Goal: Task Accomplishment & Management: Use online tool/utility

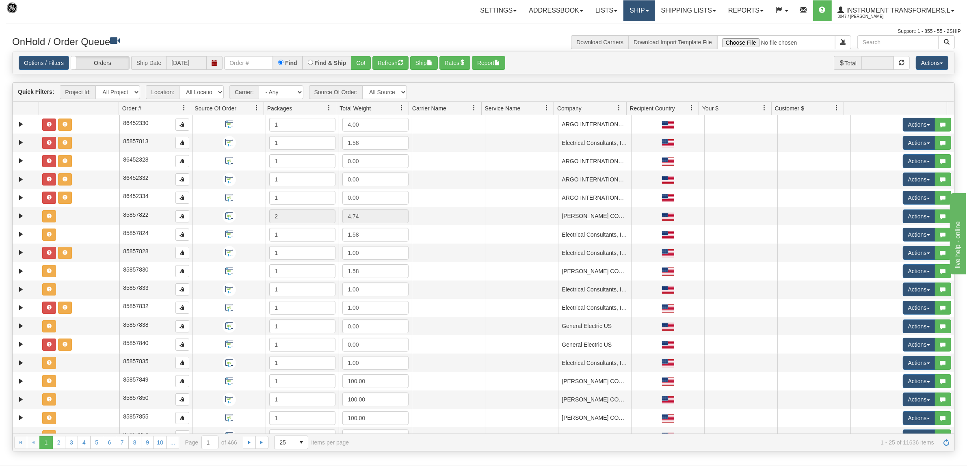
click at [639, 9] on link "Ship" at bounding box center [639, 10] width 31 height 20
click at [622, 27] on link "Ship Screen" at bounding box center [618, 28] width 74 height 11
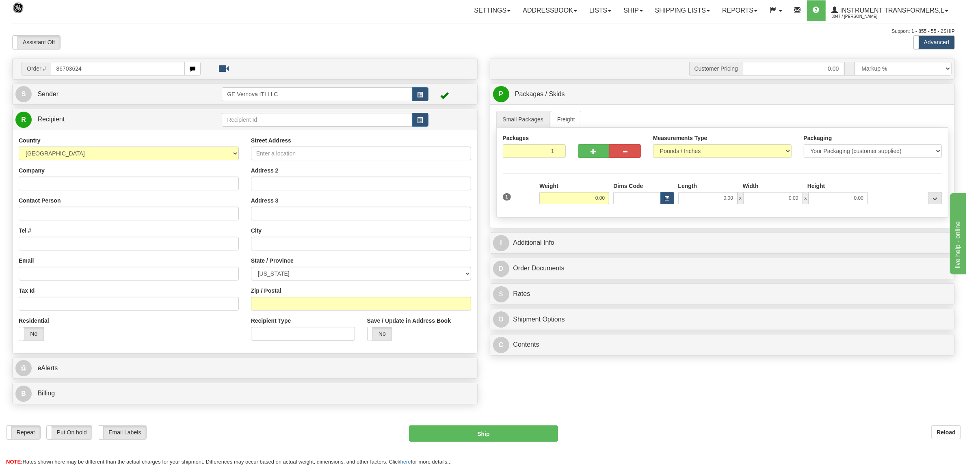
type input "86703624"
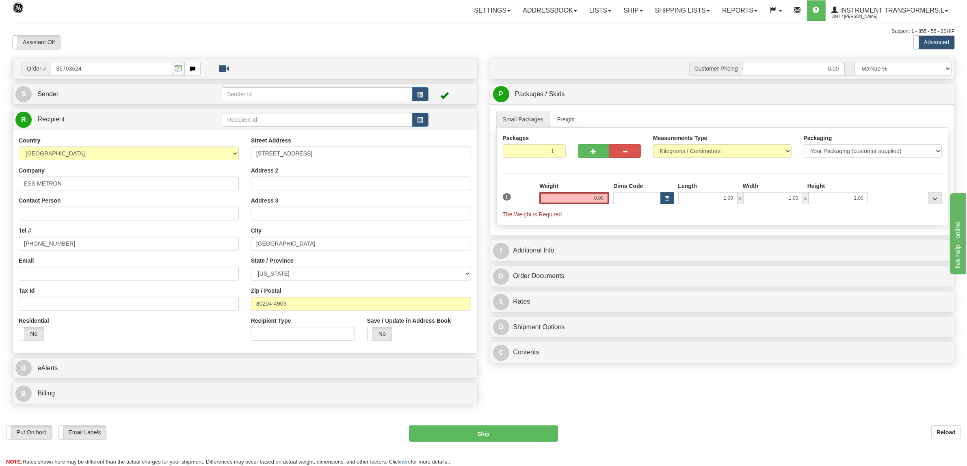
drag, startPoint x: 612, startPoint y: 203, endPoint x: 631, endPoint y: 204, distance: 18.7
click at [631, 204] on div "1 Weight 0.00 Dims Code 1.00" at bounding box center [723, 200] width 444 height 37
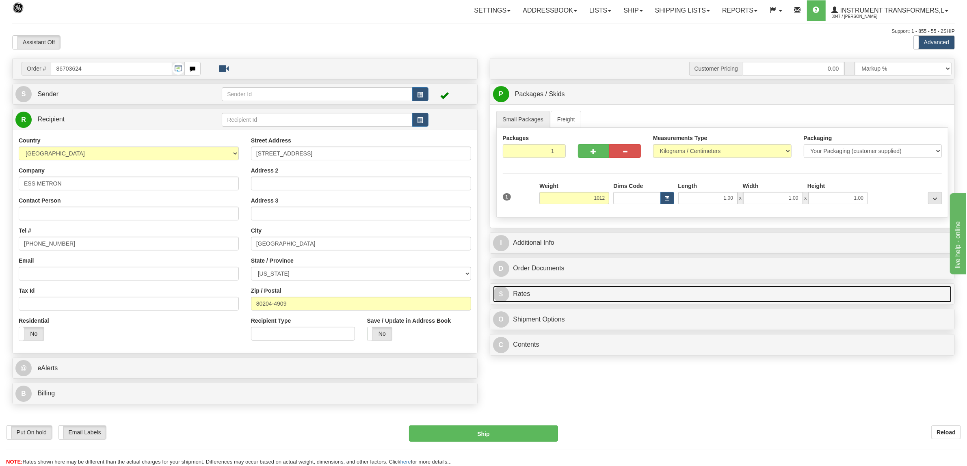
type input "1012.00"
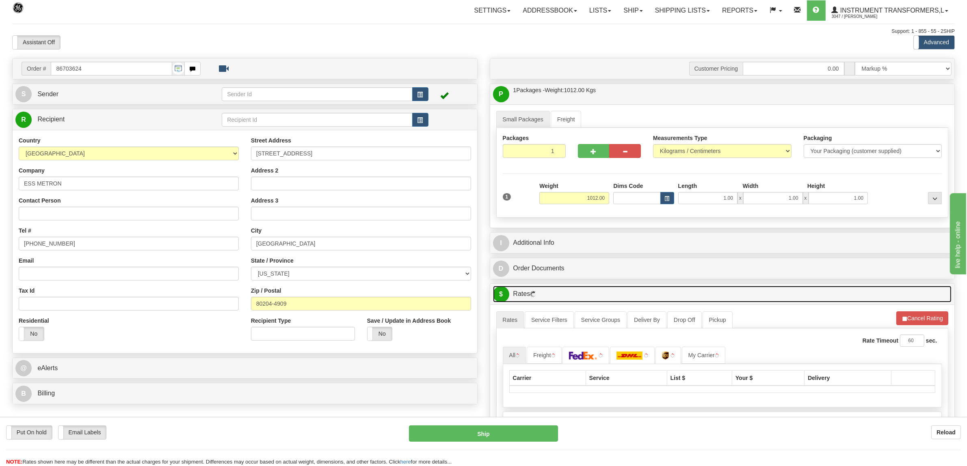
click at [541, 302] on link "$ Rates" at bounding box center [722, 294] width 459 height 17
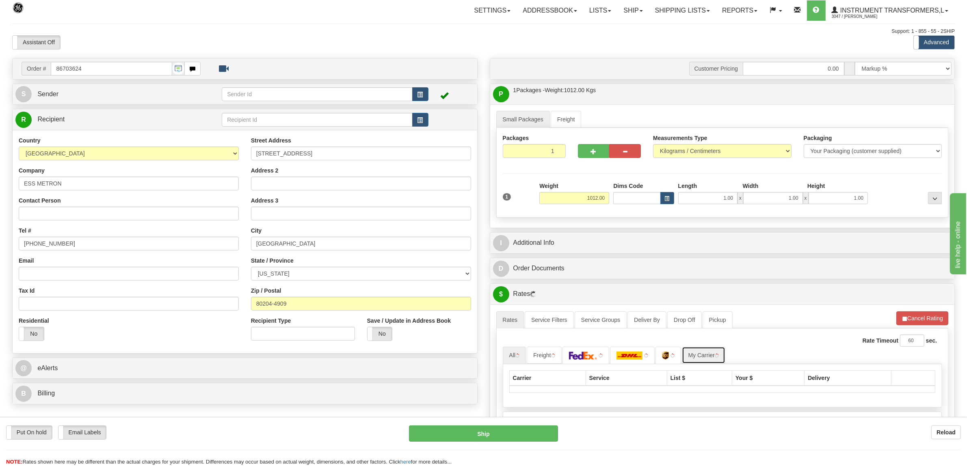
click at [711, 352] on link "My Carrier" at bounding box center [703, 355] width 43 height 17
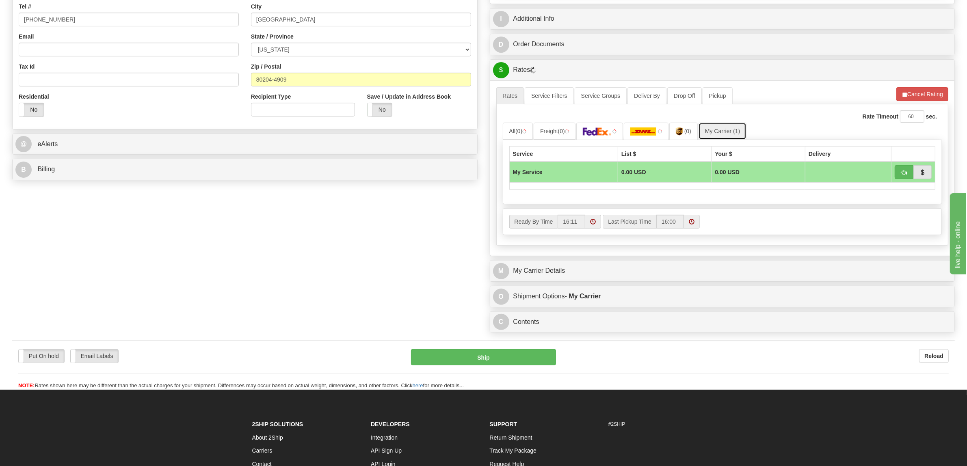
scroll to position [254, 0]
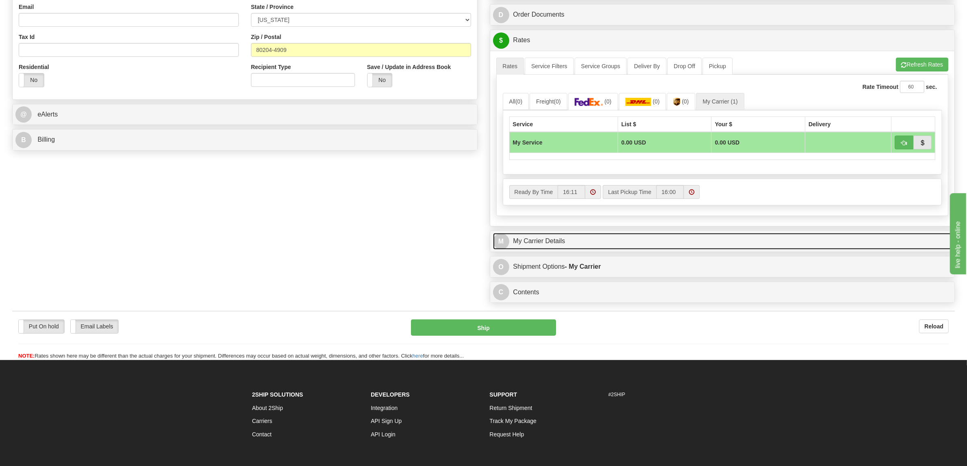
click at [565, 244] on link "M My Carrier Details" at bounding box center [722, 241] width 459 height 17
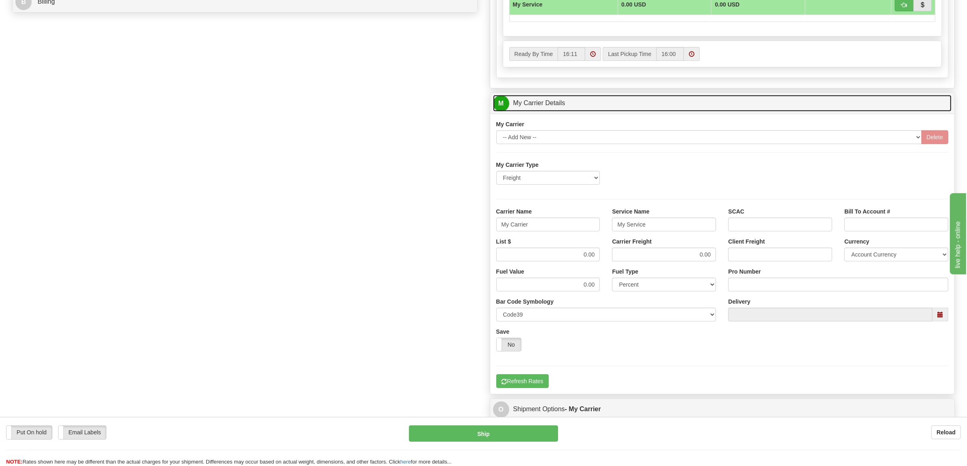
scroll to position [425, 0]
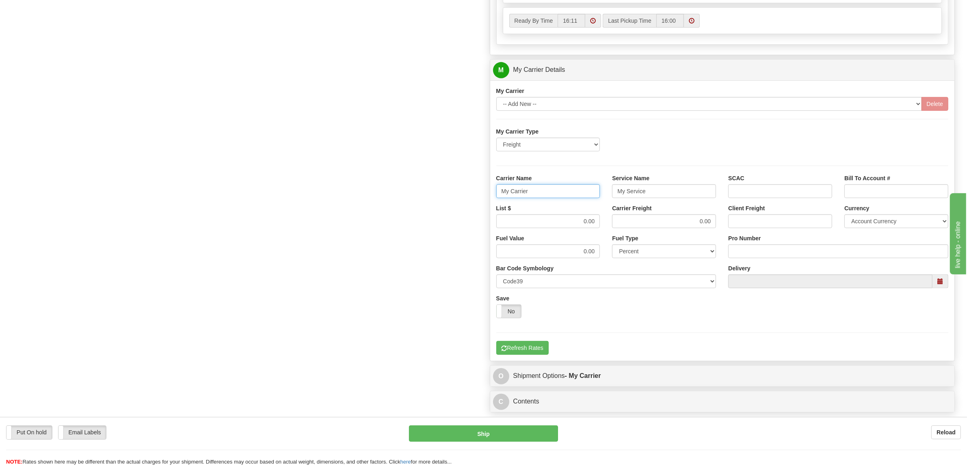
drag, startPoint x: 520, startPoint y: 193, endPoint x: 490, endPoint y: 192, distance: 30.1
click at [490, 192] on div "Carrier Name My Carrier" at bounding box center [548, 189] width 116 height 30
type input "XPO"
drag, startPoint x: 658, startPoint y: 194, endPoint x: 596, endPoint y: 195, distance: 62.2
click at [596, 195] on div "Carrier Name XPO Service Name My Service SCAC Bill To Account #" at bounding box center [722, 189] width 465 height 30
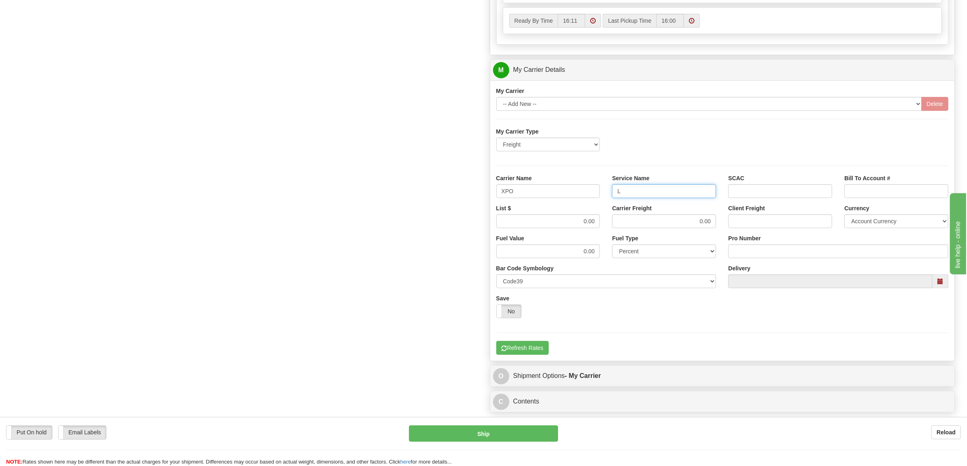
type input "LTL"
drag, startPoint x: 585, startPoint y: 227, endPoint x: 612, endPoint y: 232, distance: 27.3
click at [612, 232] on div "List $ 0.00 Carrier Freight 0.00 Client Freight Currency Account Currency ARN A…" at bounding box center [722, 219] width 465 height 30
click at [571, 215] on div "List $ 0.00" at bounding box center [548, 216] width 104 height 24
drag, startPoint x: 575, startPoint y: 223, endPoint x: 627, endPoint y: 220, distance: 51.6
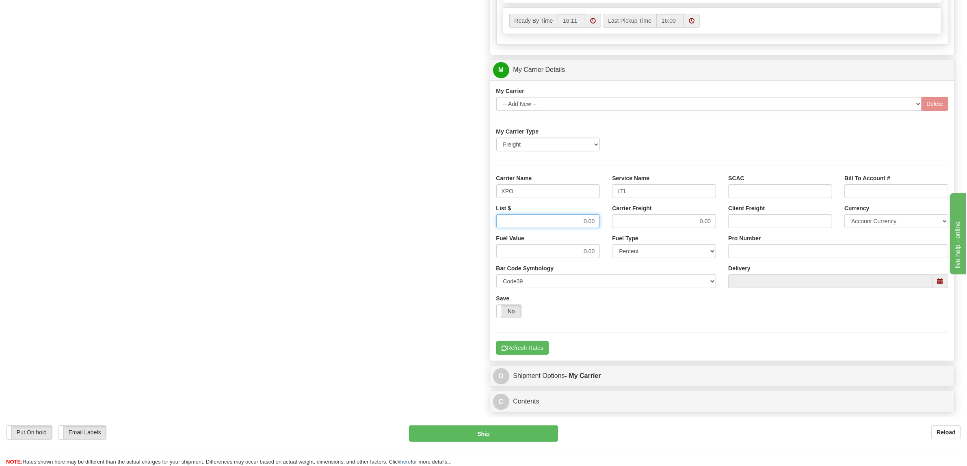
click at [622, 224] on div "List $ 0.00 Carrier Freight 0.00 Client Freight Currency Account Currency ARN A…" at bounding box center [722, 219] width 465 height 30
type input "600"
click at [752, 253] on input "Pro Number" at bounding box center [838, 252] width 220 height 14
type input "251-285274"
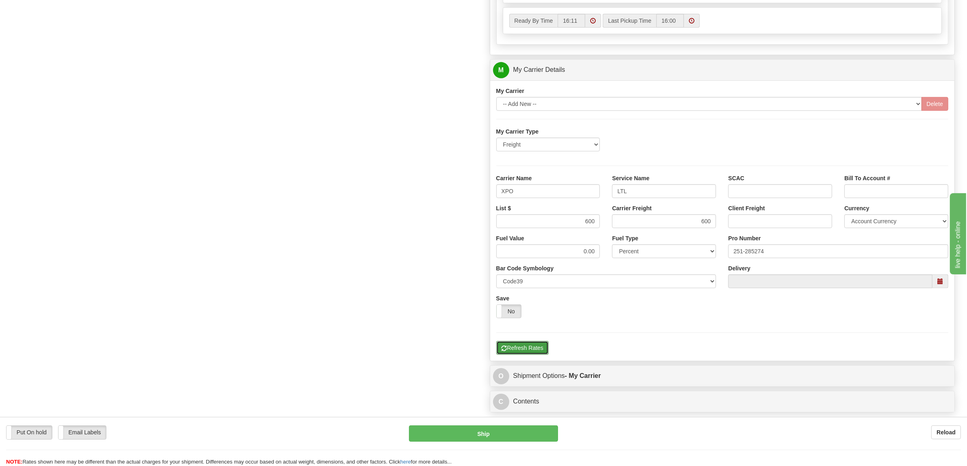
click at [537, 352] on button "Refresh Rates" at bounding box center [522, 348] width 52 height 14
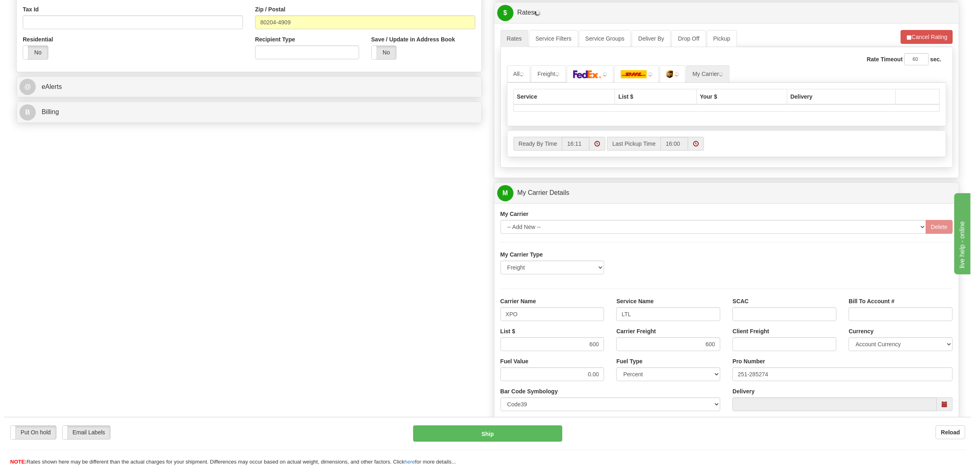
scroll to position [121, 0]
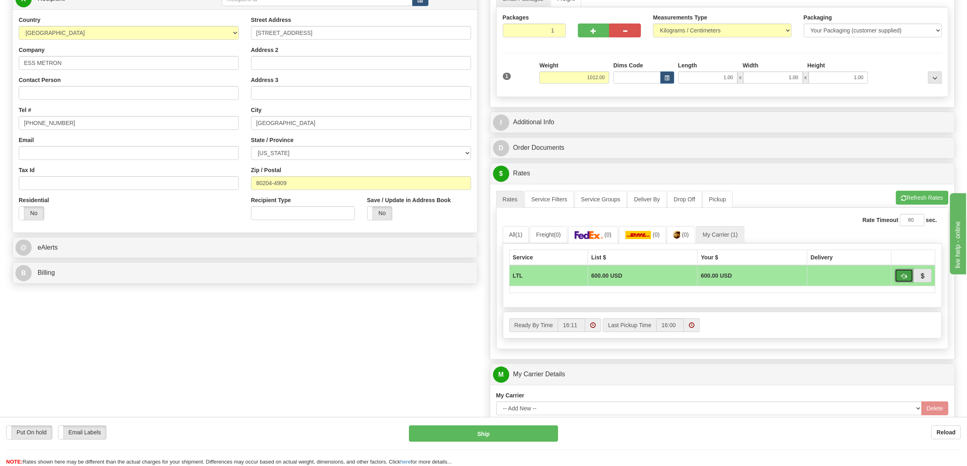
click at [902, 282] on button "button" at bounding box center [904, 276] width 19 height 14
type input "00"
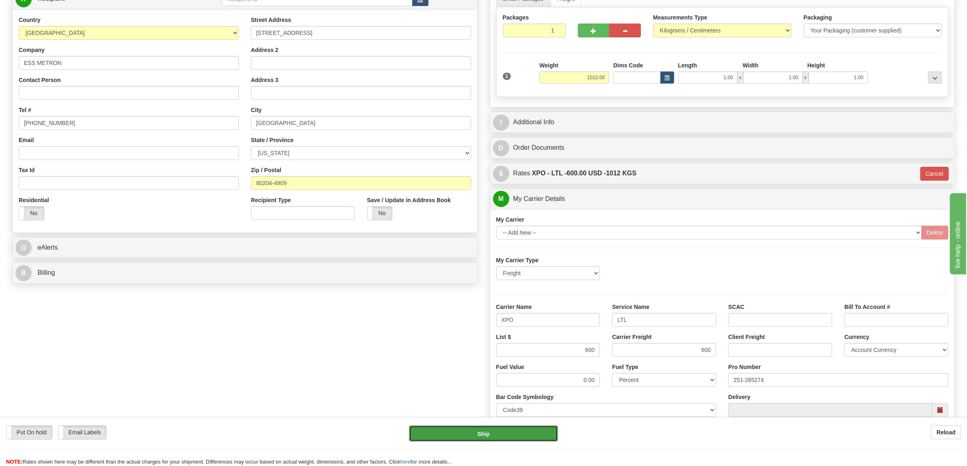
click at [486, 435] on button "Ship" at bounding box center [483, 434] width 149 height 16
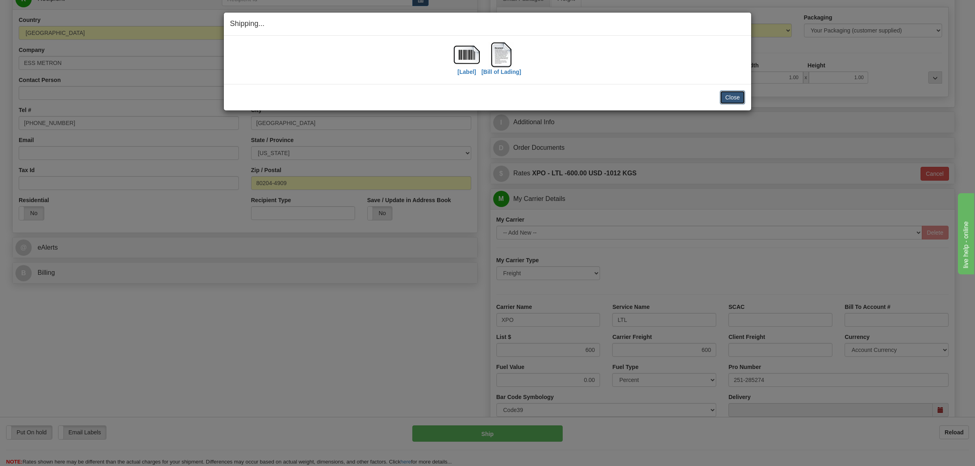
click at [734, 95] on button "Close" at bounding box center [732, 98] width 25 height 14
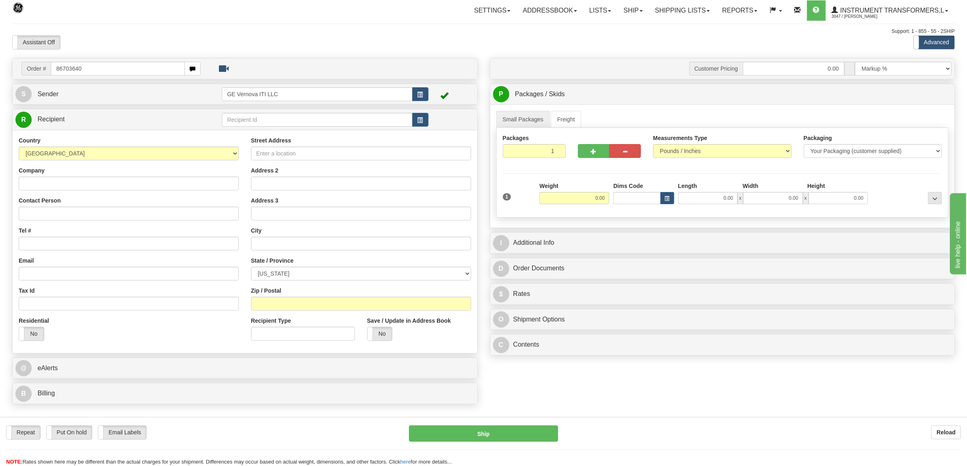
type input "86703640"
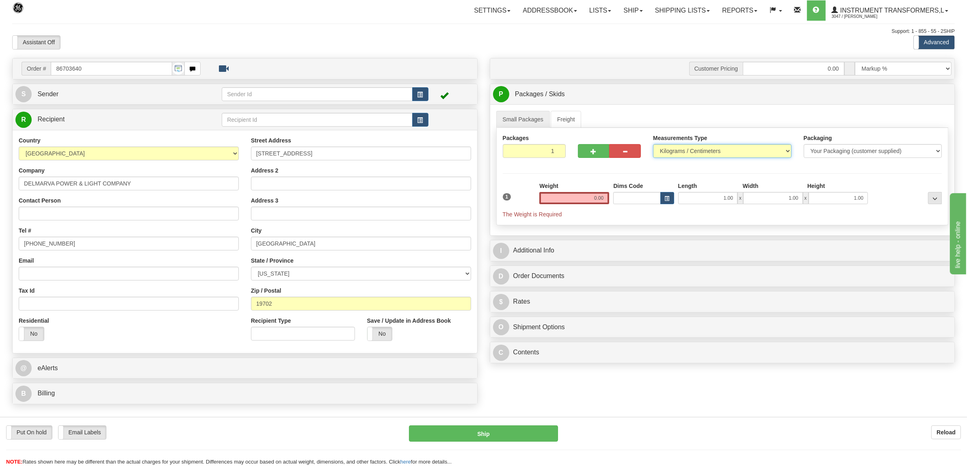
click at [702, 151] on select "Pounds / Inches Kilograms / Centimeters" at bounding box center [722, 151] width 139 height 14
select select "0"
click at [653, 145] on select "Pounds / Inches Kilograms / Centimeters" at bounding box center [722, 151] width 139 height 14
drag, startPoint x: 584, startPoint y: 199, endPoint x: 615, endPoint y: 204, distance: 31.9
click at [615, 204] on div "1 Weight 0.00 Dims Code 1.00" at bounding box center [723, 200] width 444 height 37
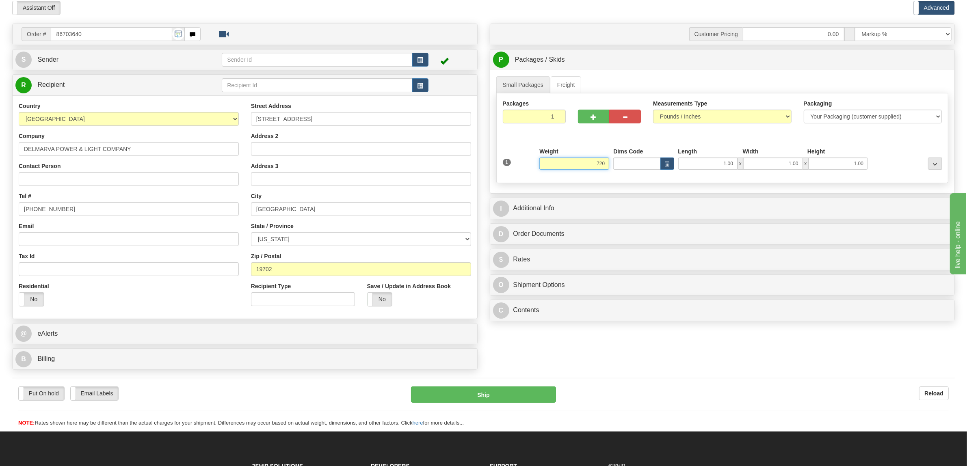
scroll to position [51, 0]
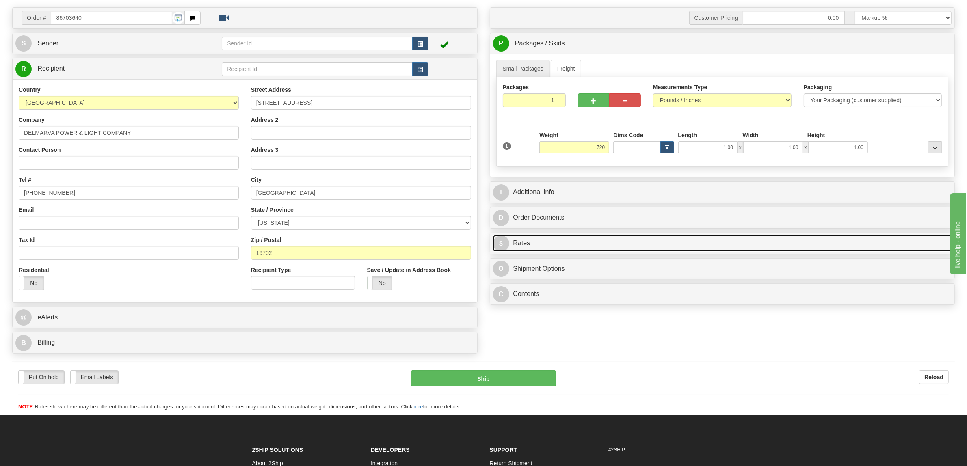
type input "720.00"
click at [539, 244] on link "$ Rates" at bounding box center [722, 243] width 459 height 17
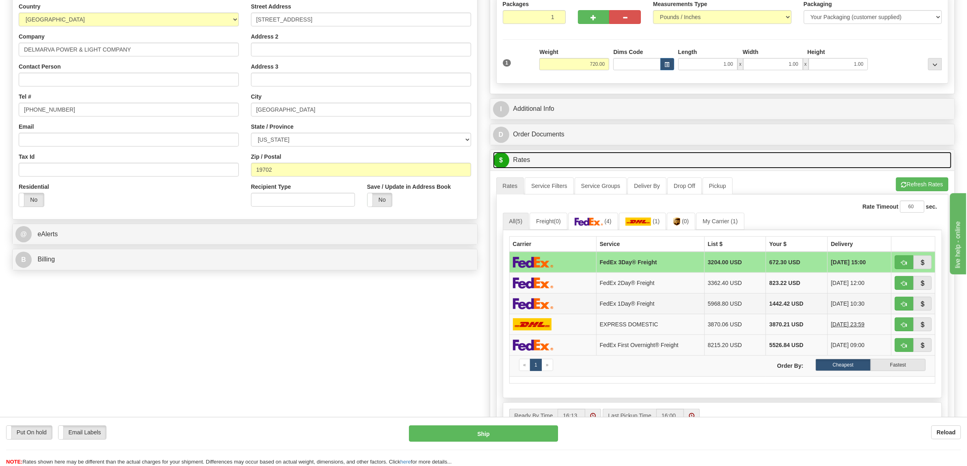
scroll to position [152, 0]
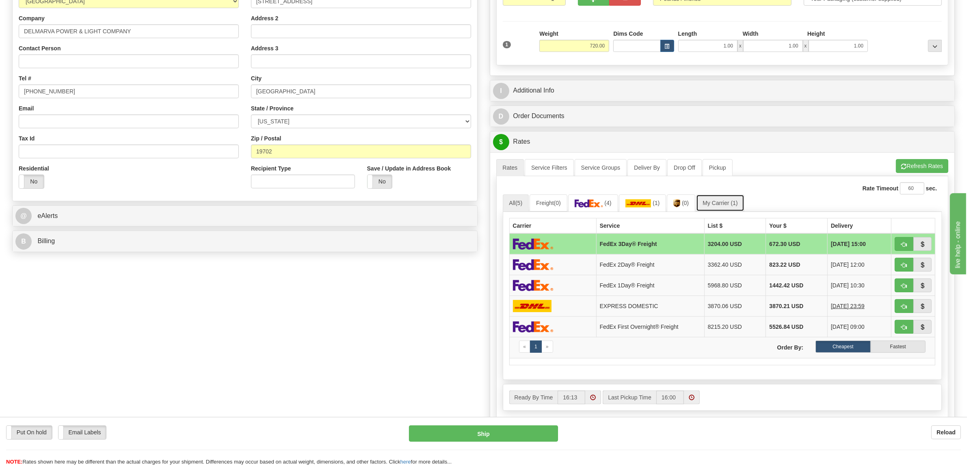
click at [732, 204] on link "My Carrier (1)" at bounding box center [720, 203] width 48 height 17
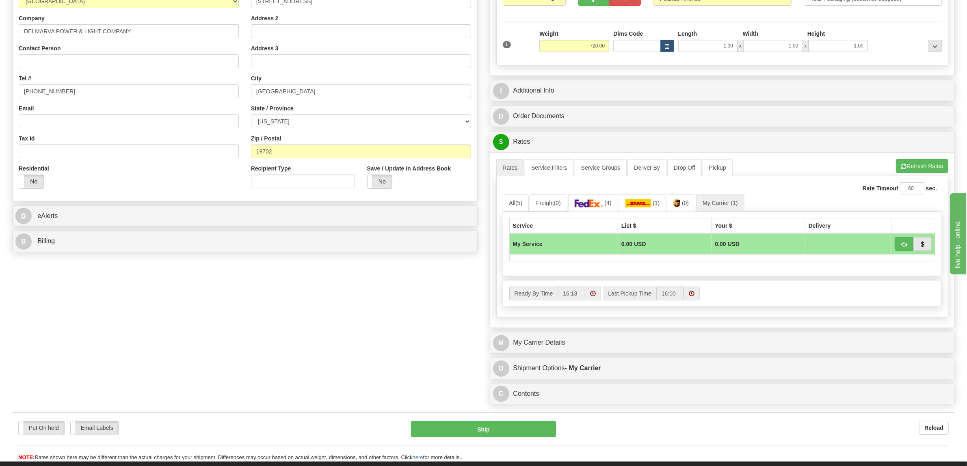
click at [536, 353] on div "M My Carrier Details" at bounding box center [722, 343] width 465 height 21
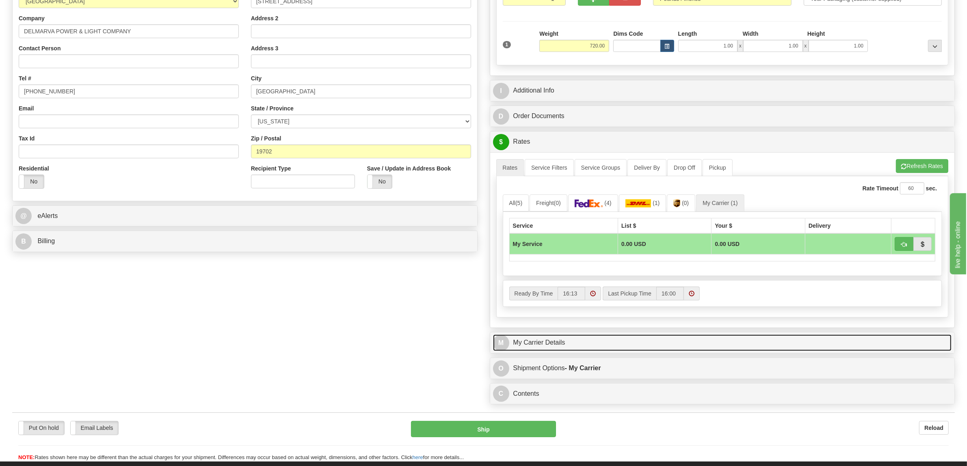
click at [542, 346] on link "M My Carrier Details" at bounding box center [722, 343] width 459 height 17
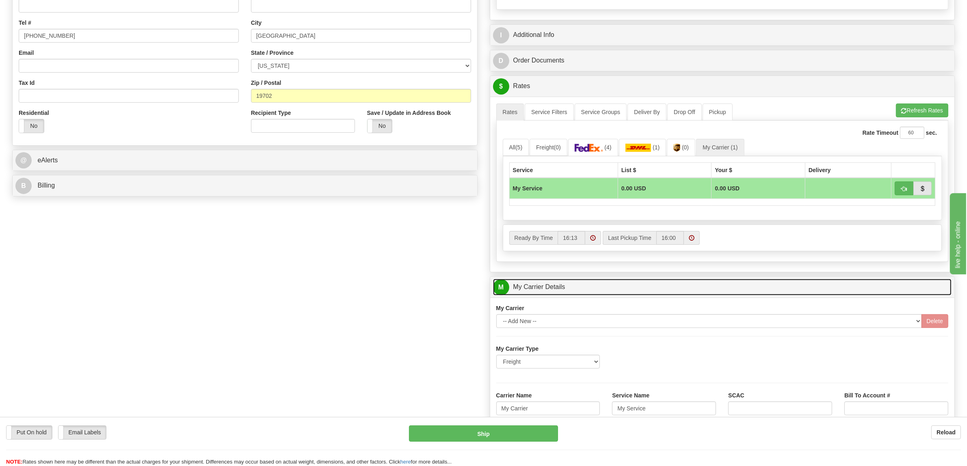
scroll to position [355, 0]
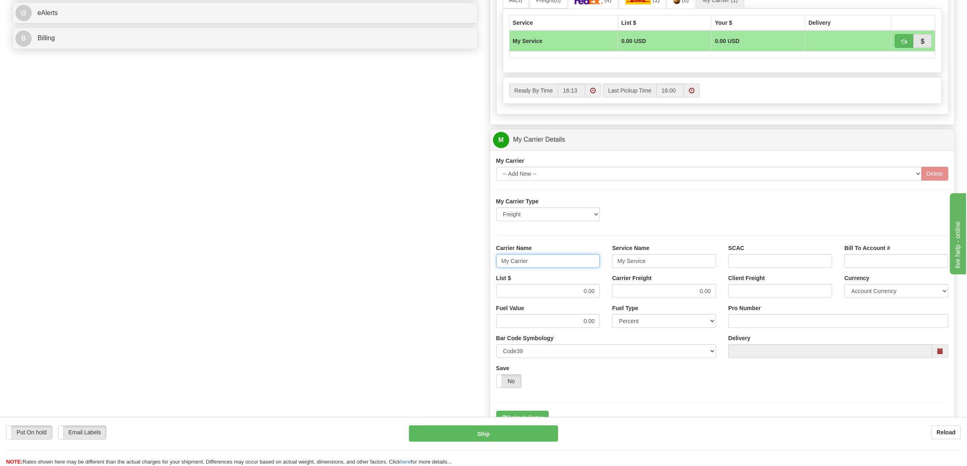
drag, startPoint x: 544, startPoint y: 267, endPoint x: 407, endPoint y: 273, distance: 137.0
click at [407, 273] on div "Order # 86703640 S Sender" at bounding box center [483, 95] width 955 height 784
type input "XPO"
drag, startPoint x: 671, startPoint y: 261, endPoint x: 539, endPoint y: 260, distance: 132.0
click at [540, 260] on div "Carrier Name XPO Service Name My Service SCAC Bill To Account #" at bounding box center [722, 259] width 465 height 30
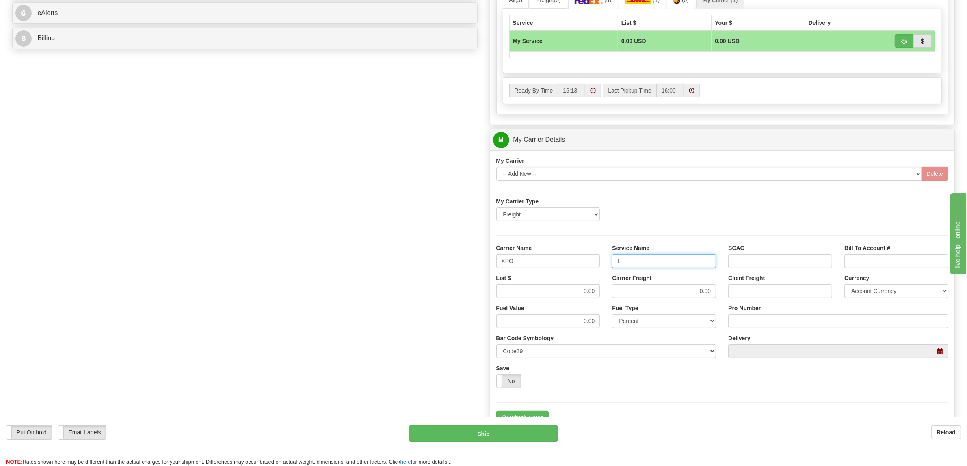
type input "LTL"
drag, startPoint x: 579, startPoint y: 295, endPoint x: 606, endPoint y: 295, distance: 27.6
click at [606, 295] on div "List $ 0.00 Carrier Freight 0.00 Client Freight Currency Account Currency ARN A…" at bounding box center [722, 289] width 465 height 30
type input "560"
drag, startPoint x: 656, startPoint y: 292, endPoint x: 729, endPoint y: 299, distance: 73.4
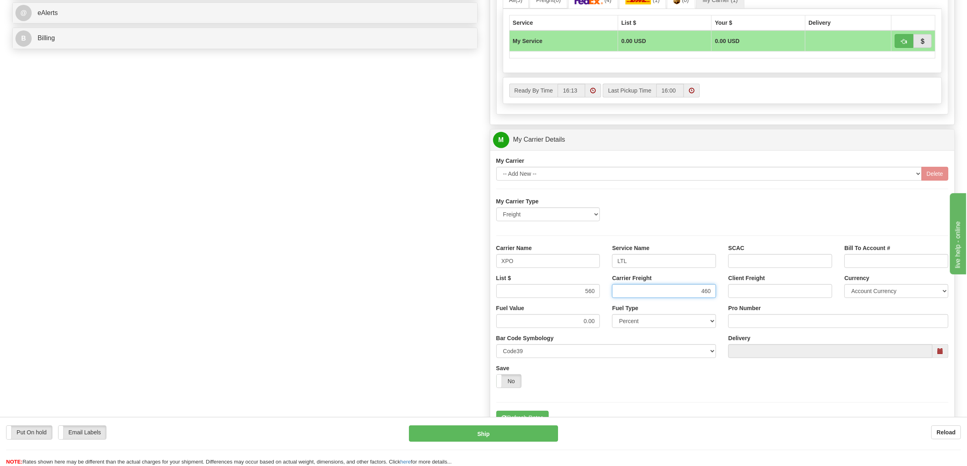
click at [729, 299] on div "List $ 560 Carrier Freight 460 Client Freight Currency Account Currency ARN AWG…" at bounding box center [722, 289] width 465 height 30
type input "460"
click at [588, 295] on input "560" at bounding box center [548, 291] width 104 height 14
type input "460"
click at [744, 327] on input "Pro Number" at bounding box center [838, 321] width 220 height 14
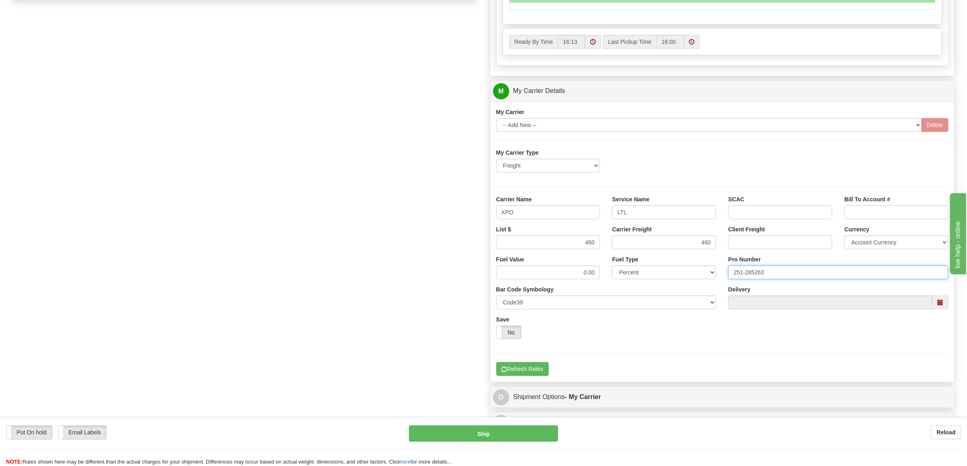
scroll to position [406, 0]
type input "251-285263"
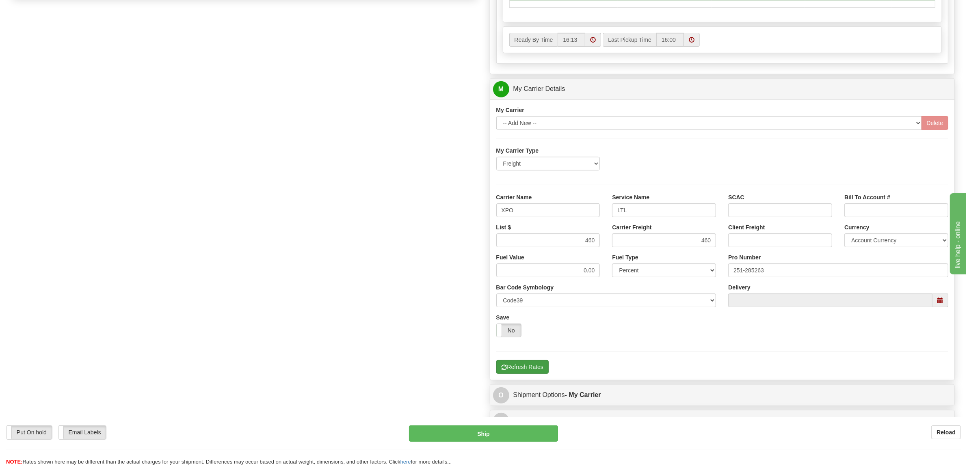
click at [537, 364] on div "My Carrier Type Freight Same-Day Small Pack Air Freight Ocean Freight Carrier N…" at bounding box center [722, 260] width 453 height 227
click at [537, 372] on button "Refresh Rates" at bounding box center [522, 367] width 52 height 14
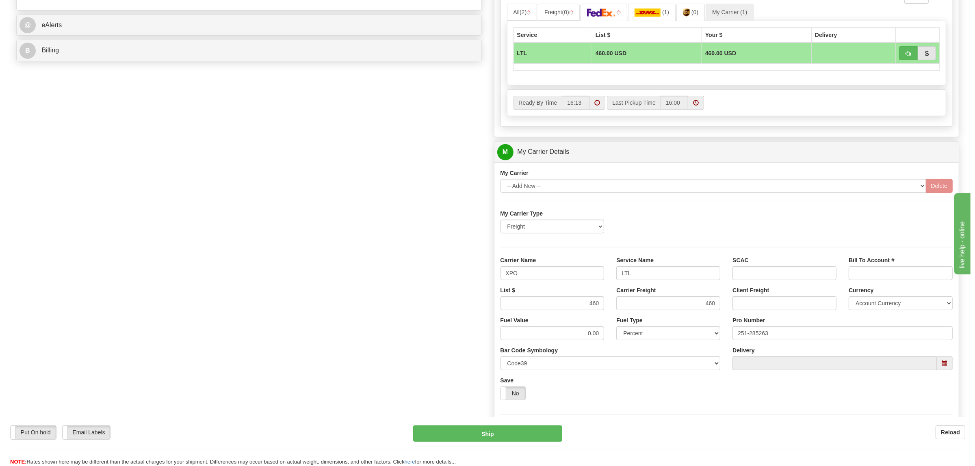
scroll to position [203, 0]
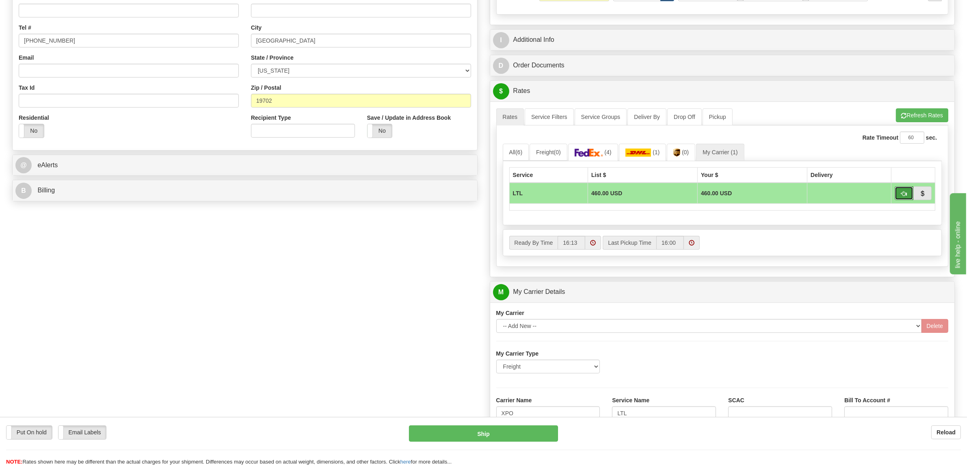
click at [900, 197] on button "button" at bounding box center [904, 193] width 19 height 14
type input "00"
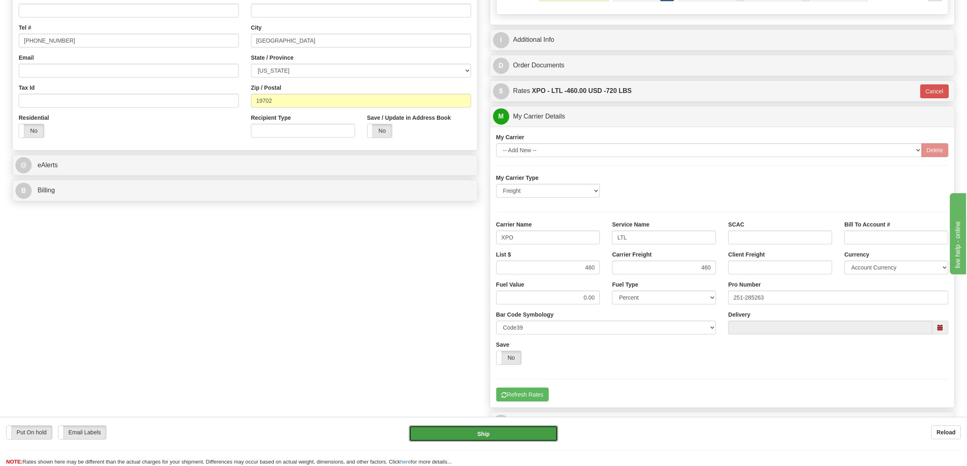
click at [489, 433] on button "Ship" at bounding box center [483, 434] width 149 height 16
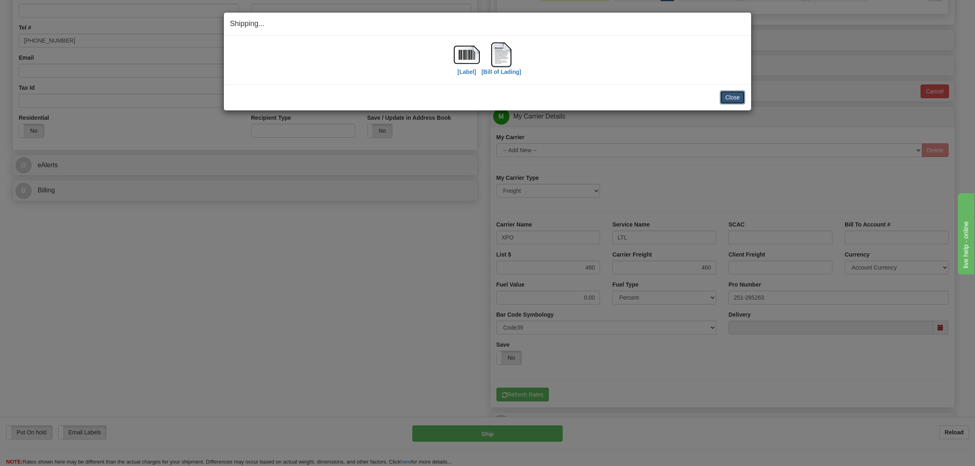
click at [736, 96] on button "Close" at bounding box center [732, 98] width 25 height 14
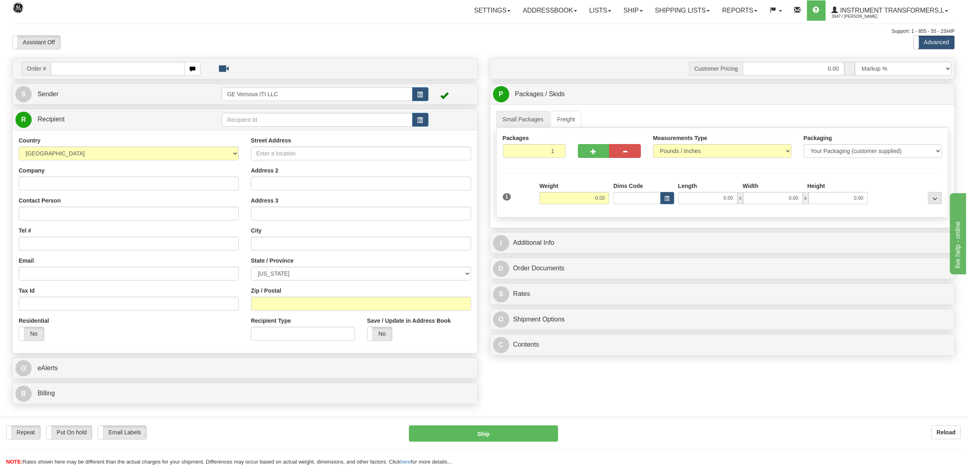
click at [98, 67] on input "text" at bounding box center [118, 69] width 134 height 14
click at [80, 69] on input "text" at bounding box center [118, 69] width 134 height 14
type input "86703872"
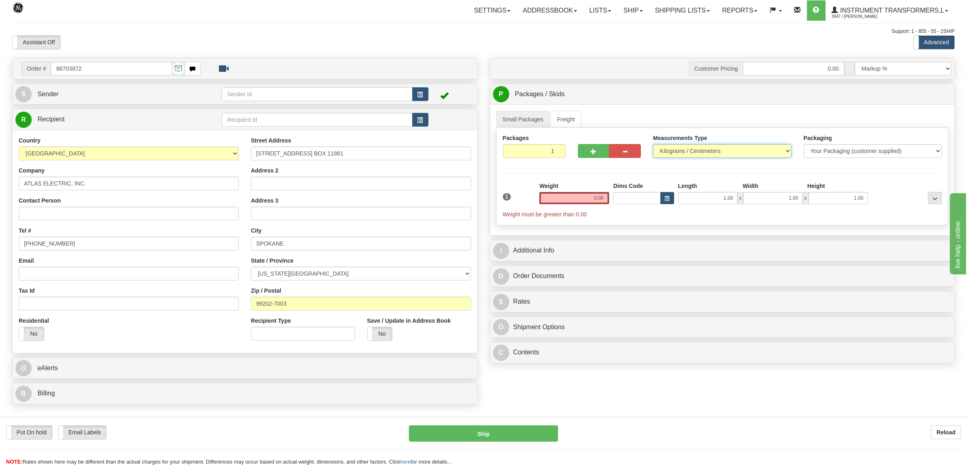
click at [689, 148] on select "Pounds / Inches Kilograms / Centimeters" at bounding box center [722, 151] width 139 height 14
select select "0"
click at [653, 145] on select "Pounds / Inches Kilograms / Centimeters" at bounding box center [722, 151] width 139 height 14
drag, startPoint x: 583, startPoint y: 199, endPoint x: 629, endPoint y: 197, distance: 45.5
click at [629, 197] on div "1 Weight 0.00 Dims Code 1.00" at bounding box center [723, 200] width 444 height 37
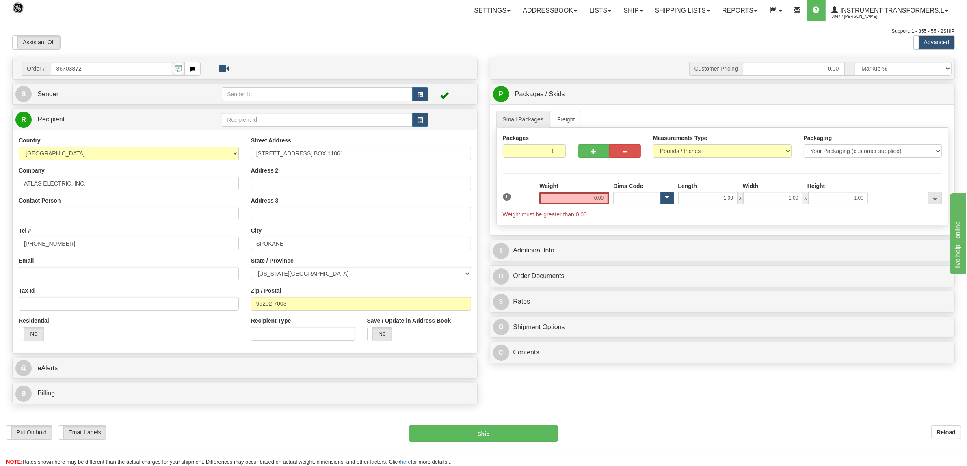
click at [580, 177] on div "Packages 1 1 Measurements Type" at bounding box center [722, 176] width 453 height 97
drag, startPoint x: 574, startPoint y: 202, endPoint x: 609, endPoint y: 202, distance: 35.7
click at [609, 202] on input "0.00" at bounding box center [574, 198] width 70 height 12
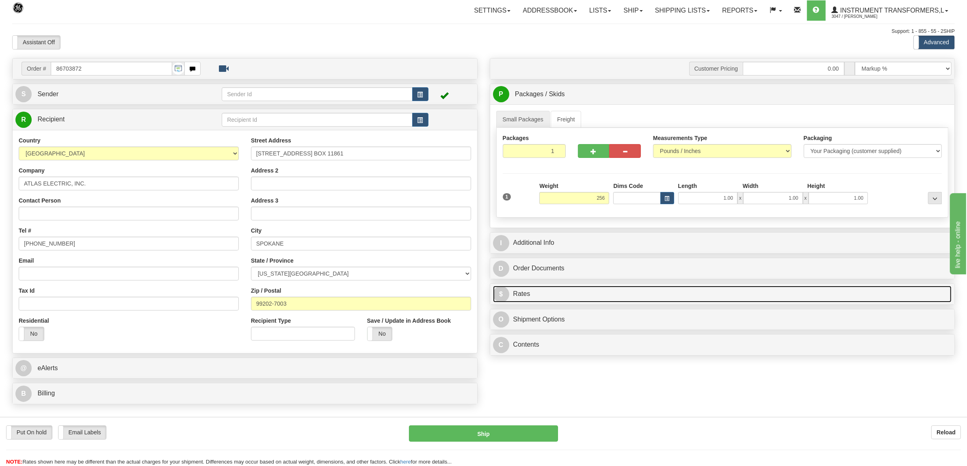
type input "256.00"
click at [545, 292] on link "$ Rates" at bounding box center [722, 294] width 459 height 17
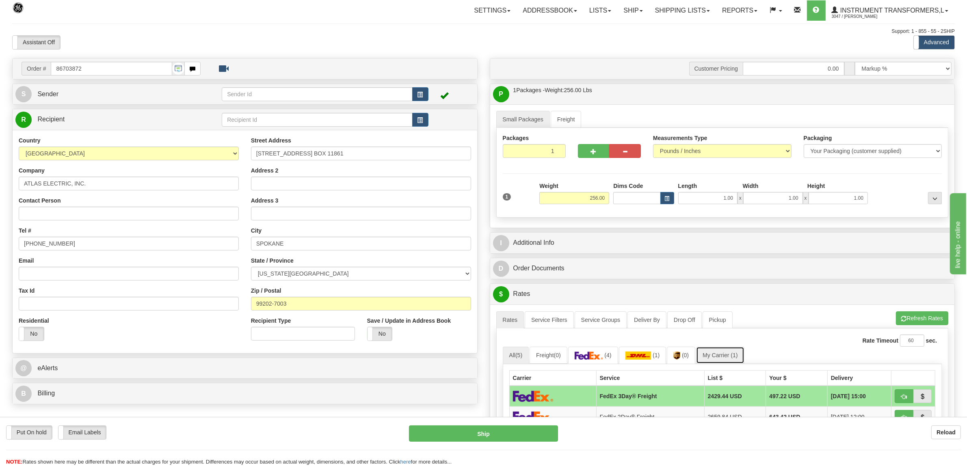
click at [730, 356] on link "My Carrier (1)" at bounding box center [720, 355] width 48 height 17
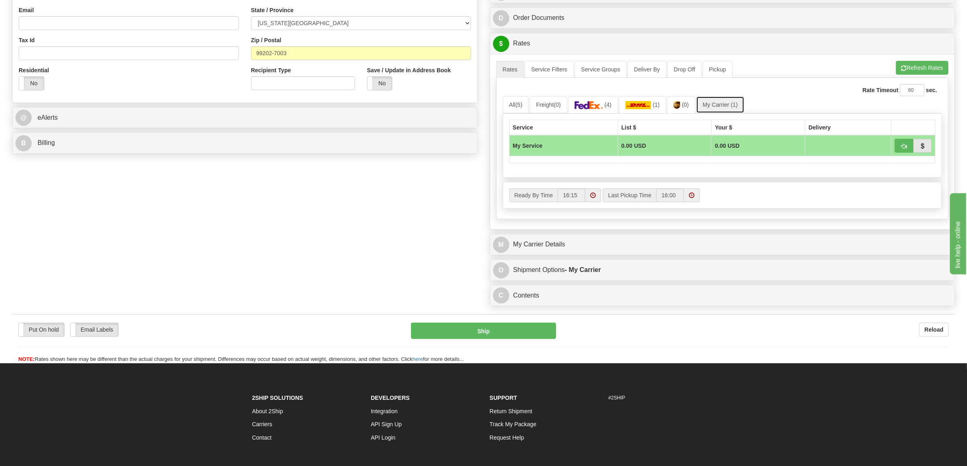
scroll to position [254, 0]
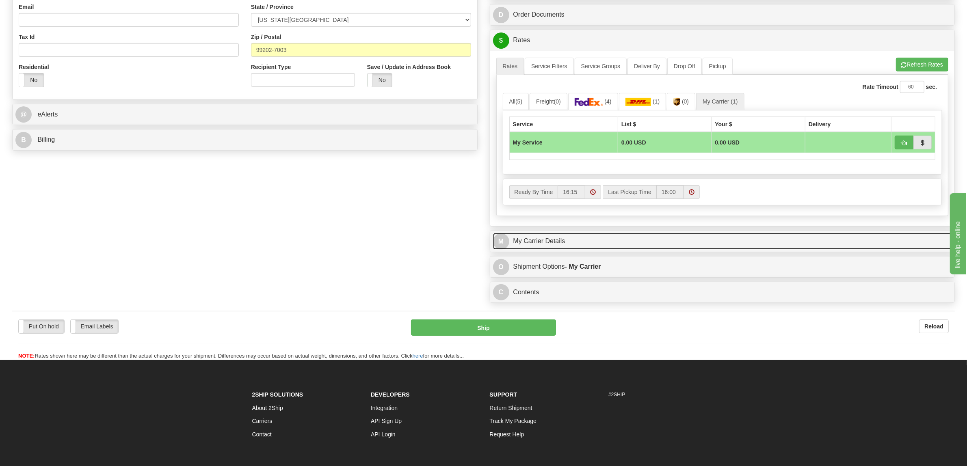
click at [537, 244] on link "M My Carrier Details" at bounding box center [722, 241] width 459 height 17
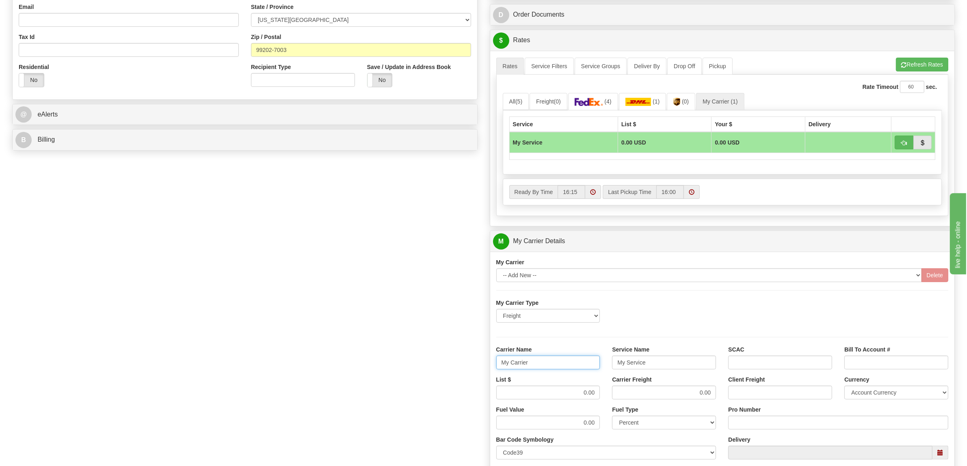
drag, startPoint x: 514, startPoint y: 362, endPoint x: 487, endPoint y: 362, distance: 26.4
click at [487, 362] on div "Customer Pricing 0.00 Markup % Discount % Flat Amount Per Pound Flat Amount Mar…" at bounding box center [723, 196] width 478 height 784
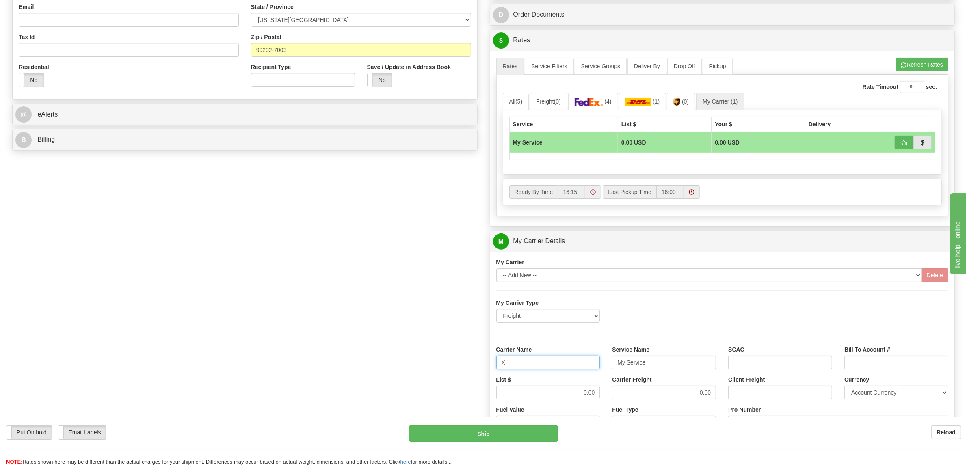
type input "XPO"
drag, startPoint x: 661, startPoint y: 367, endPoint x: 582, endPoint y: 366, distance: 79.6
click at [585, 366] on div "Carrier Name XPO Service Name My Service SCAC Bill To Account #" at bounding box center [722, 361] width 465 height 30
type input "LTL"
drag, startPoint x: 569, startPoint y: 391, endPoint x: 622, endPoint y: 394, distance: 52.5
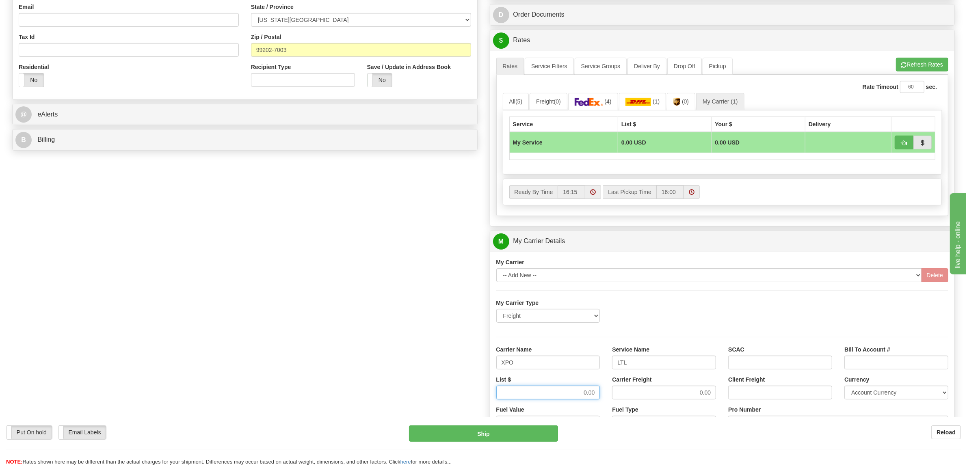
click at [622, 394] on div "List $ 0.00 Carrier Freight 0.00 Client Freight Currency Account Currency ARN A…" at bounding box center [722, 391] width 465 height 30
type input "400"
drag, startPoint x: 639, startPoint y: 393, endPoint x: 738, endPoint y: 403, distance: 99.6
click at [738, 403] on div "List $ 400 Carrier Freight 0.00 Client Freight Currency Account Currency ARN AW…" at bounding box center [722, 391] width 465 height 30
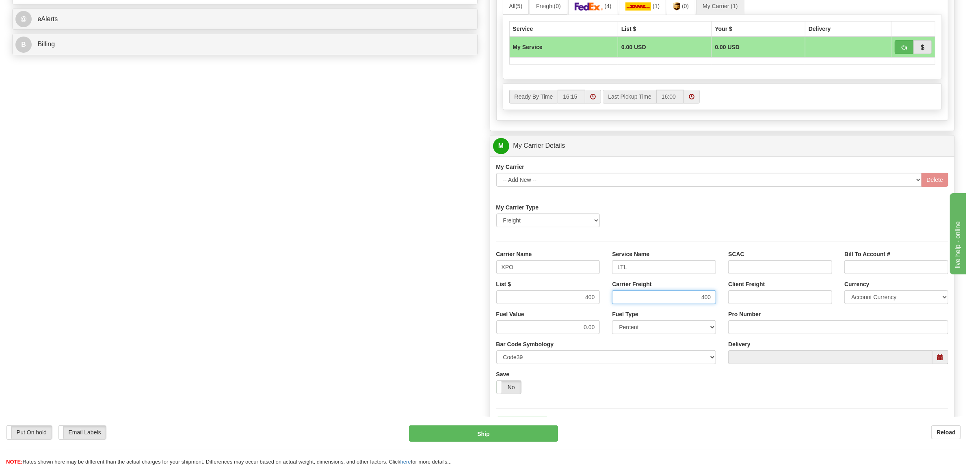
scroll to position [406, 0]
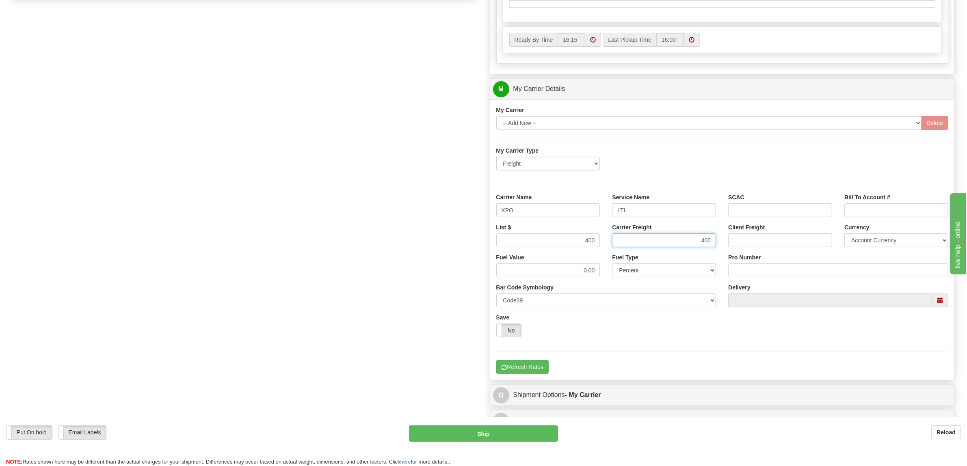
type input "400"
click at [750, 277] on input "Pro Number" at bounding box center [838, 271] width 220 height 14
type input "251-285241"
click at [540, 368] on button "Refresh Rates" at bounding box center [522, 367] width 52 height 14
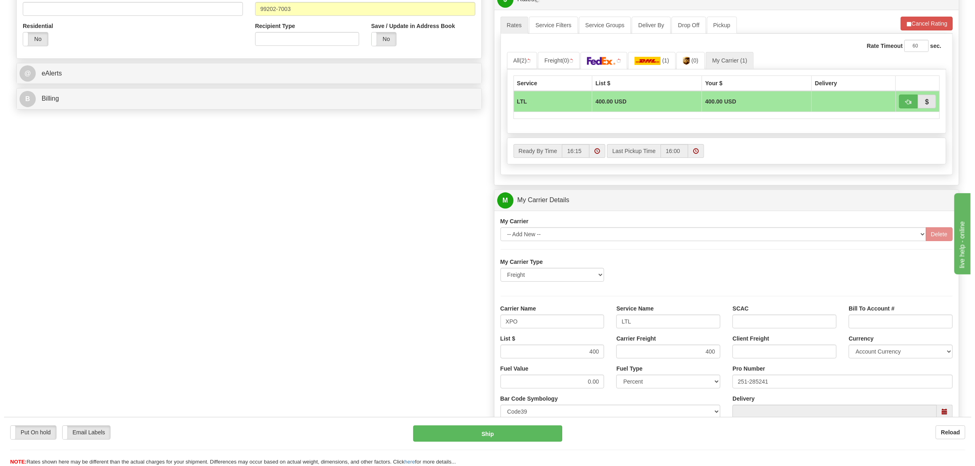
scroll to position [152, 0]
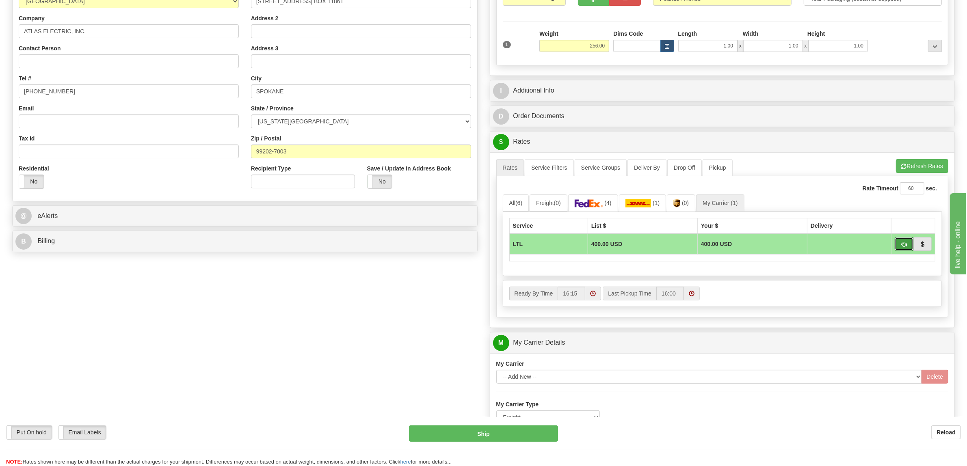
click at [899, 244] on button "button" at bounding box center [904, 244] width 19 height 14
type input "00"
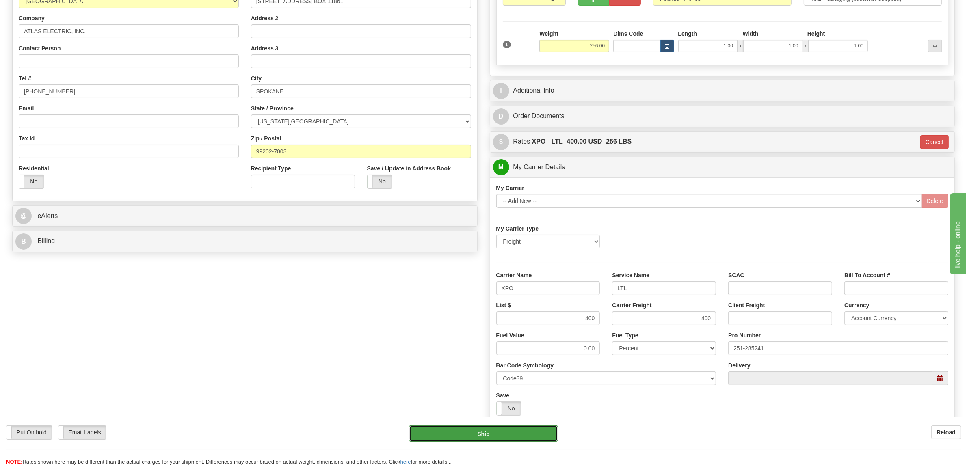
click at [504, 433] on button "Ship" at bounding box center [483, 434] width 149 height 16
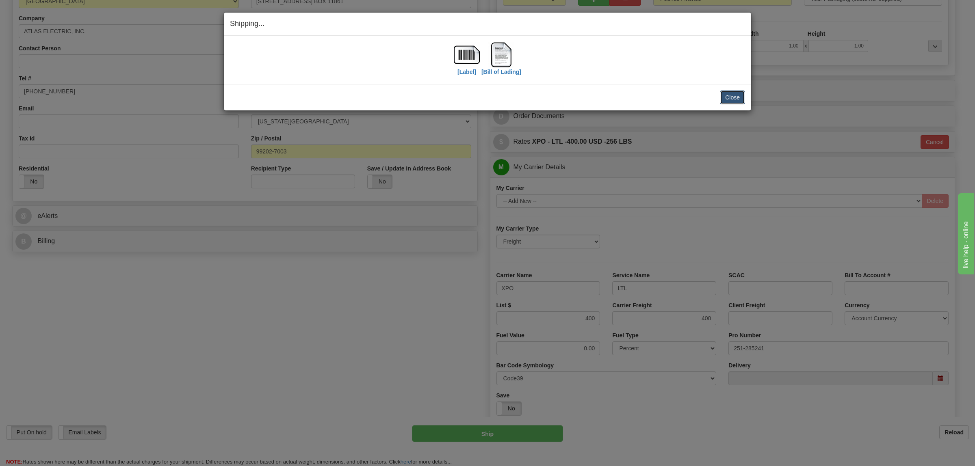
click at [734, 98] on button "Close" at bounding box center [732, 98] width 25 height 14
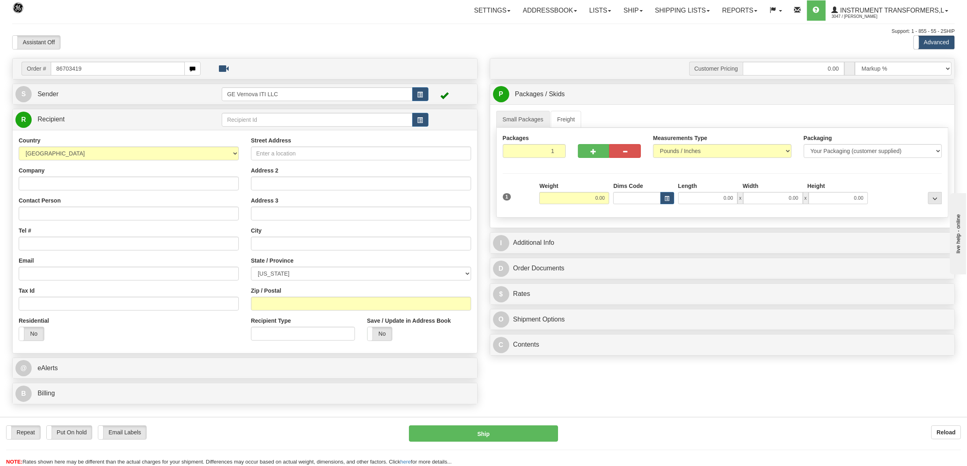
type input "86703419"
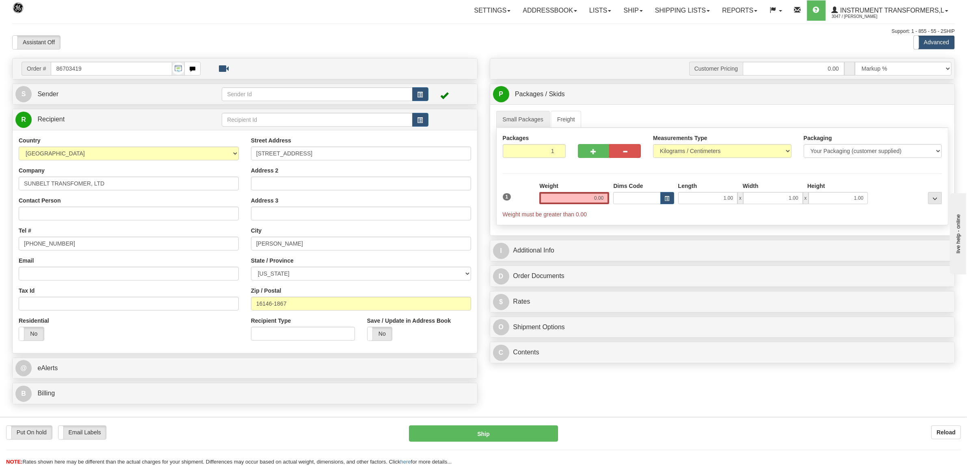
drag, startPoint x: 576, startPoint y: 201, endPoint x: 635, endPoint y: 199, distance: 58.9
click at [635, 199] on div "1 Weight 0.00 Dims Code 1.00" at bounding box center [723, 200] width 444 height 37
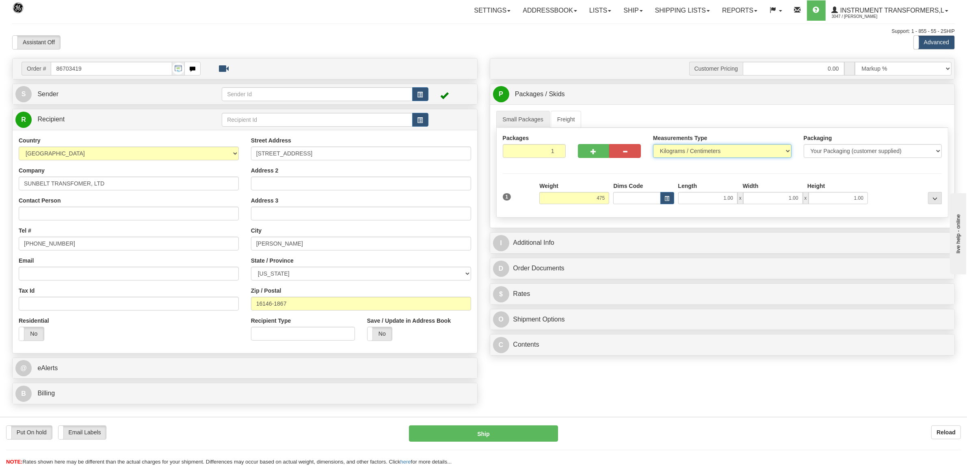
type input "475.00"
click at [746, 149] on select "Pounds / Inches Kilograms / Centimeters" at bounding box center [722, 151] width 139 height 14
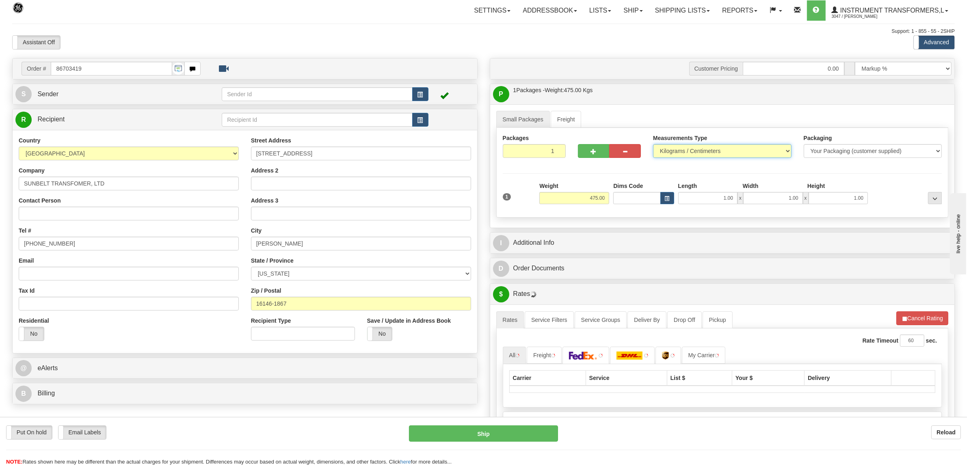
select select "0"
click at [653, 145] on select "Pounds / Inches Kilograms / Centimeters" at bounding box center [722, 151] width 139 height 14
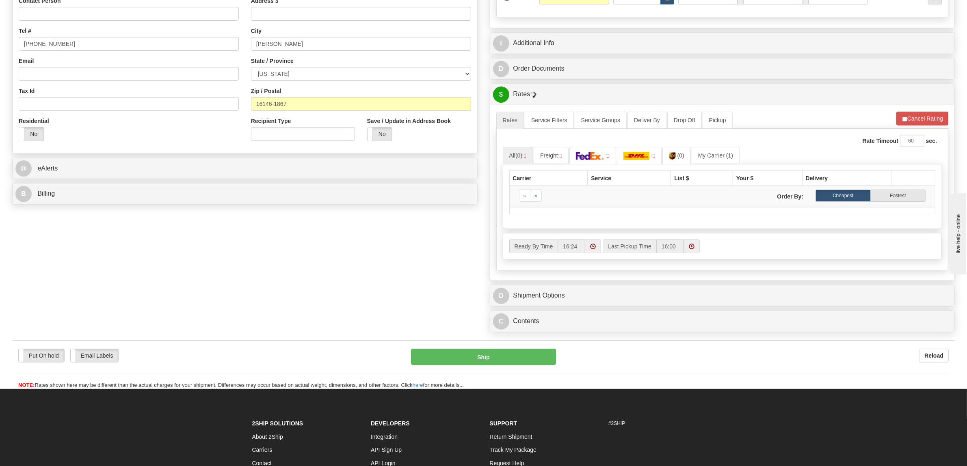
scroll to position [254, 0]
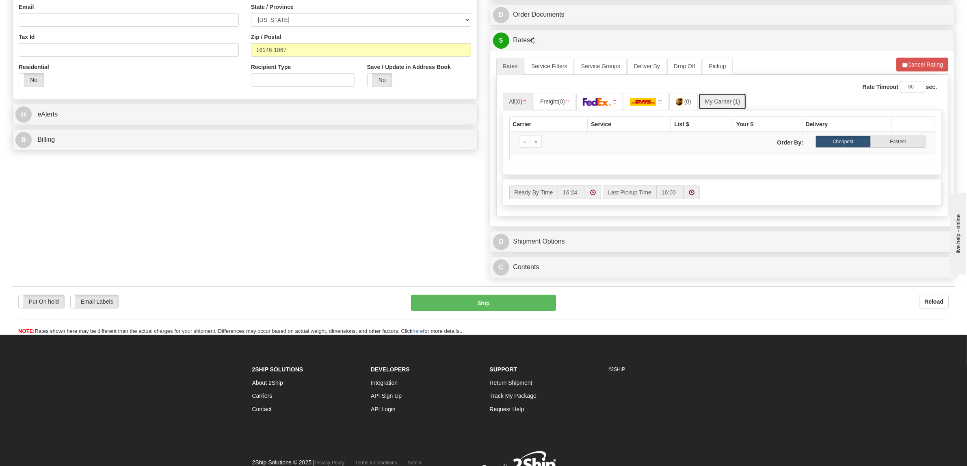
click at [726, 102] on link "My Carrier (1)" at bounding box center [723, 101] width 48 height 17
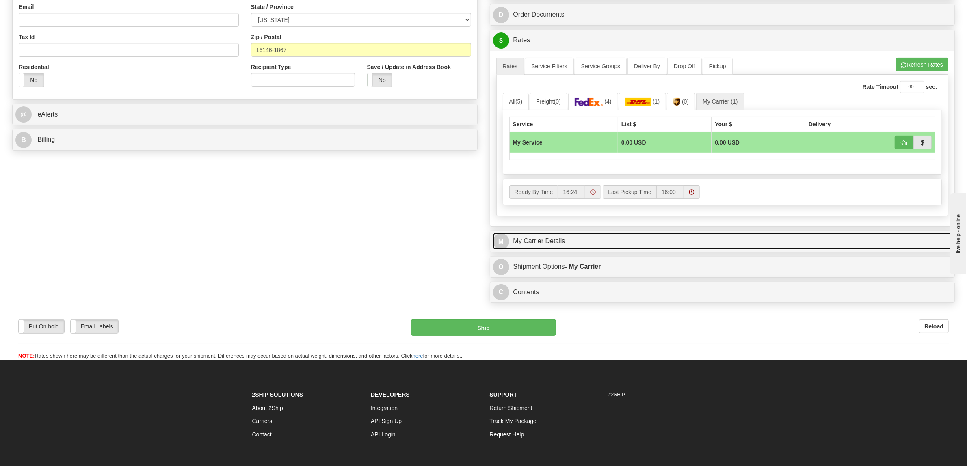
click at [531, 248] on link "M My Carrier Details" at bounding box center [722, 241] width 459 height 17
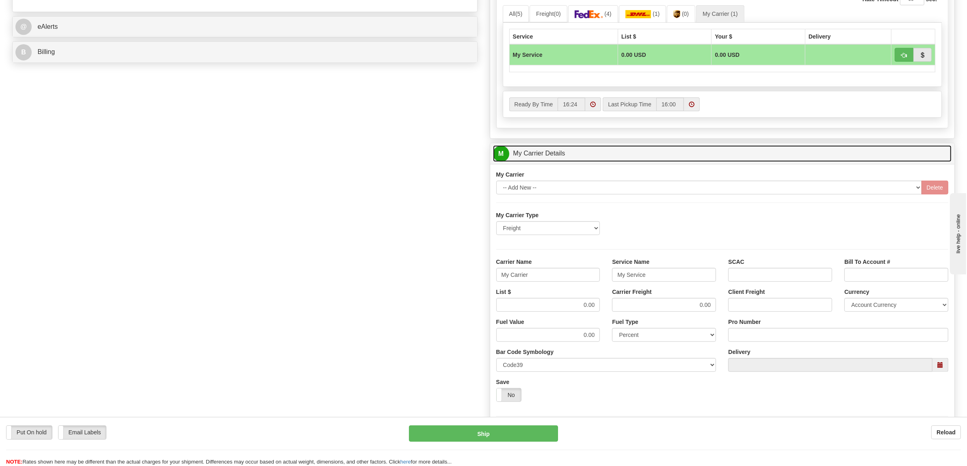
scroll to position [355, 0]
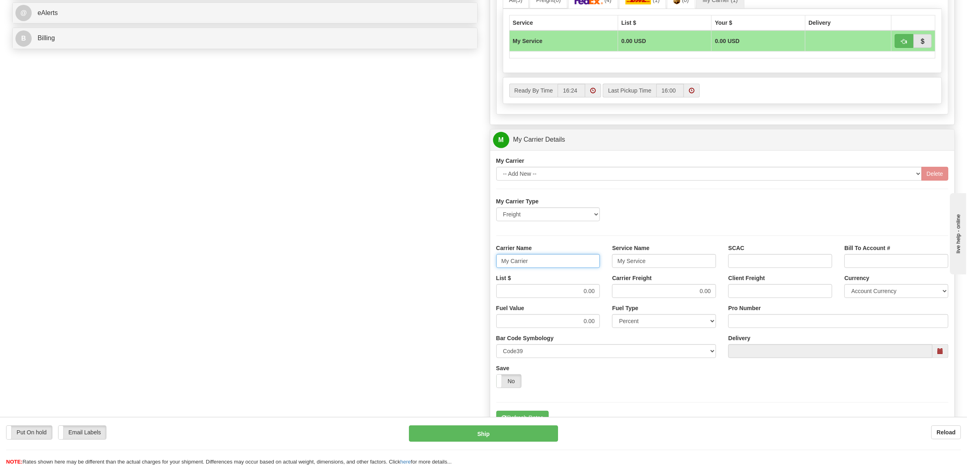
drag, startPoint x: 542, startPoint y: 266, endPoint x: 434, endPoint y: 257, distance: 108.9
click at [435, 257] on div "Order # 86703419 S Sender" at bounding box center [483, 95] width 955 height 784
type input "XPO"
drag, startPoint x: 653, startPoint y: 263, endPoint x: 557, endPoint y: 266, distance: 96.3
click at [557, 266] on div "Carrier Name XPO Service Name My Service SCAC Bill To Account #" at bounding box center [722, 259] width 465 height 30
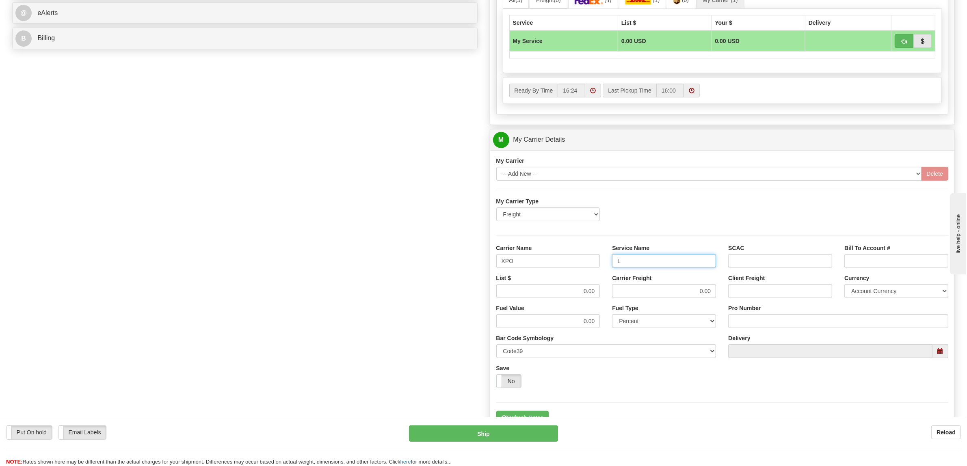
type input "LTL"
drag, startPoint x: 589, startPoint y: 295, endPoint x: 597, endPoint y: 295, distance: 7.7
click at [594, 295] on input "0.00" at bounding box center [548, 291] width 104 height 14
type input "450"
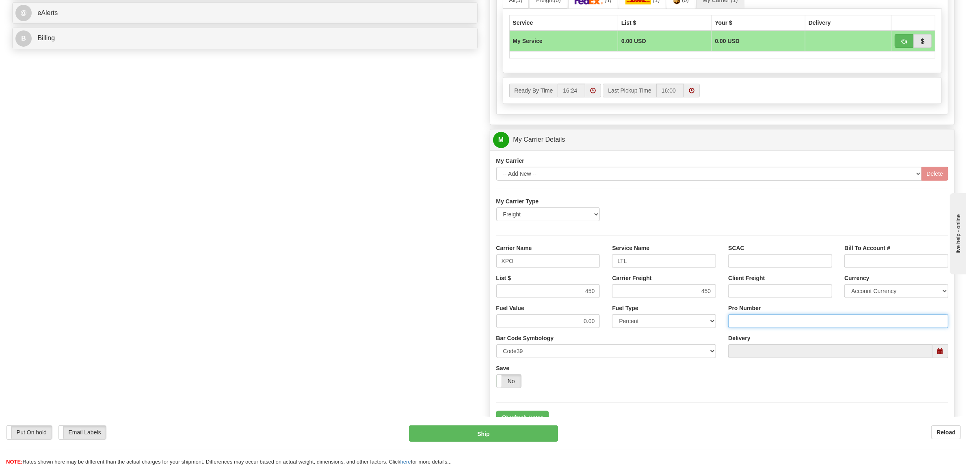
click at [749, 324] on input "Pro Number" at bounding box center [838, 321] width 220 height 14
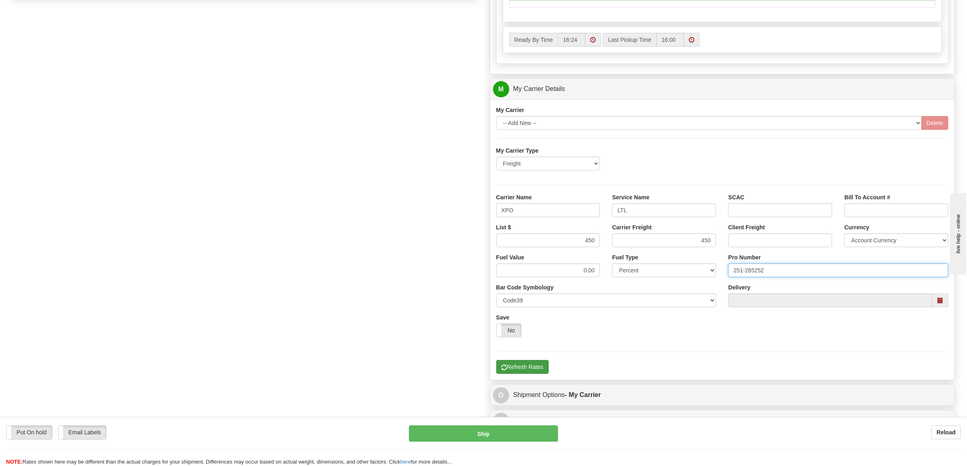
type input "251-285252"
click at [529, 365] on button "Refresh Rates" at bounding box center [522, 367] width 52 height 14
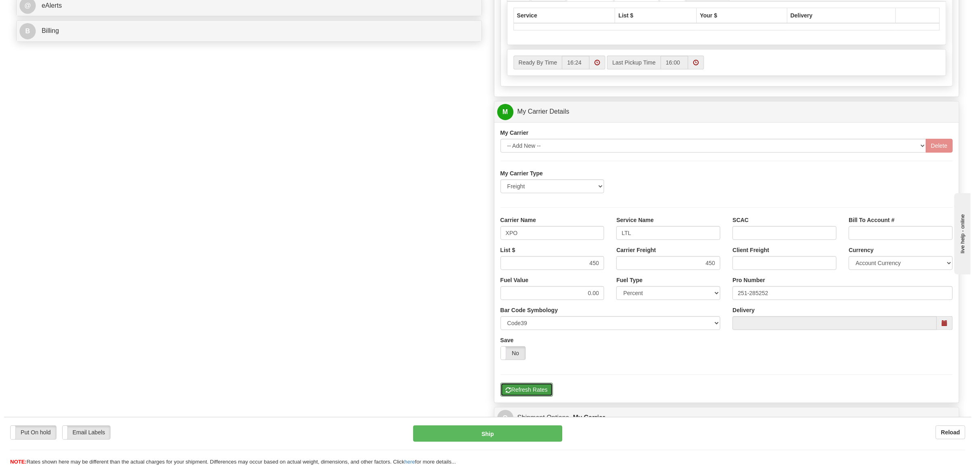
scroll to position [203, 0]
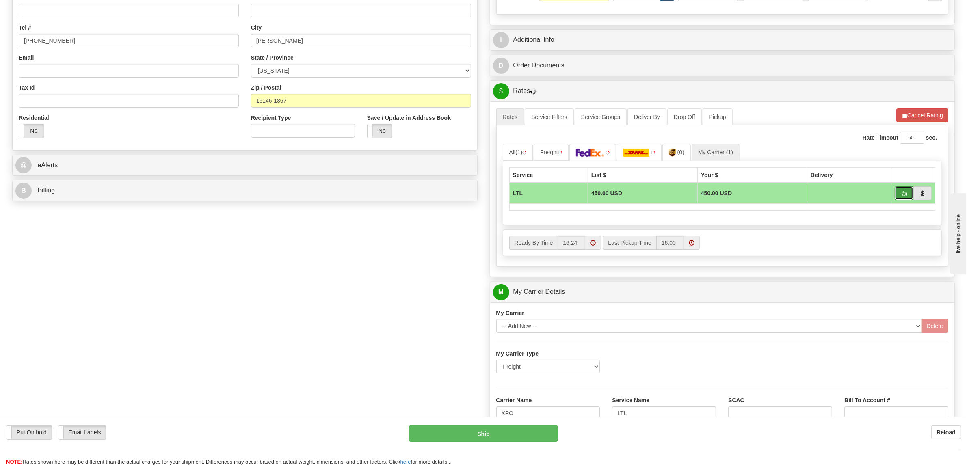
drag, startPoint x: 905, startPoint y: 202, endPoint x: 890, endPoint y: 206, distance: 15.3
click at [905, 200] on button "button" at bounding box center [904, 193] width 19 height 14
click at [511, 439] on button "Ship" at bounding box center [483, 434] width 149 height 16
type input "00"
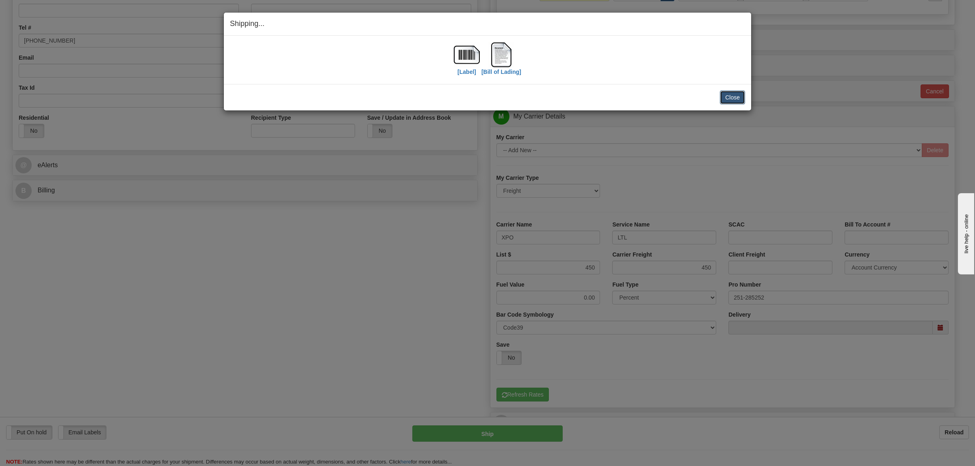
click at [739, 94] on button "Close" at bounding box center [732, 98] width 25 height 14
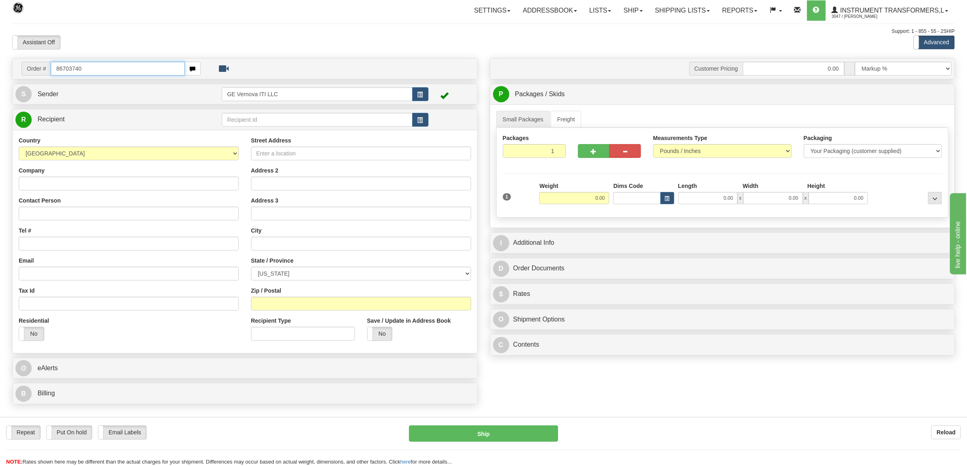
type input "86703740"
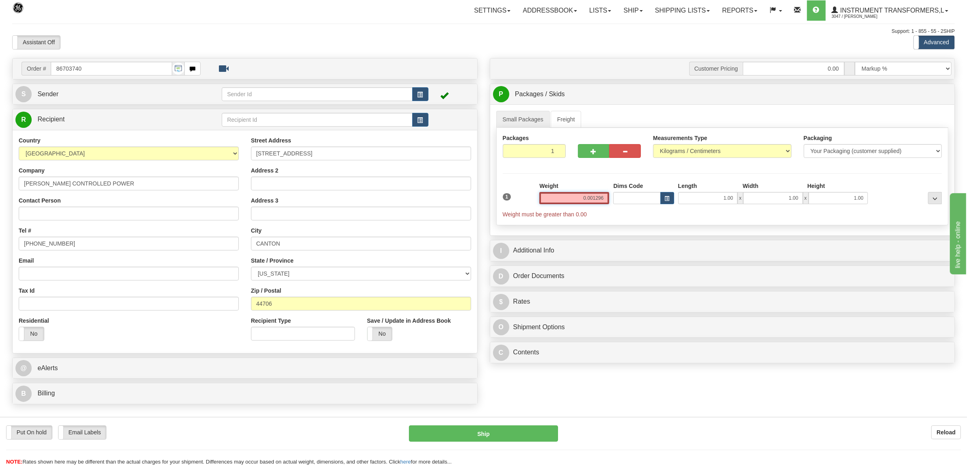
drag, startPoint x: 582, startPoint y: 202, endPoint x: 636, endPoint y: 199, distance: 54.1
click at [636, 199] on div "1 Weight 0.001296 Dims Code" at bounding box center [723, 200] width 444 height 37
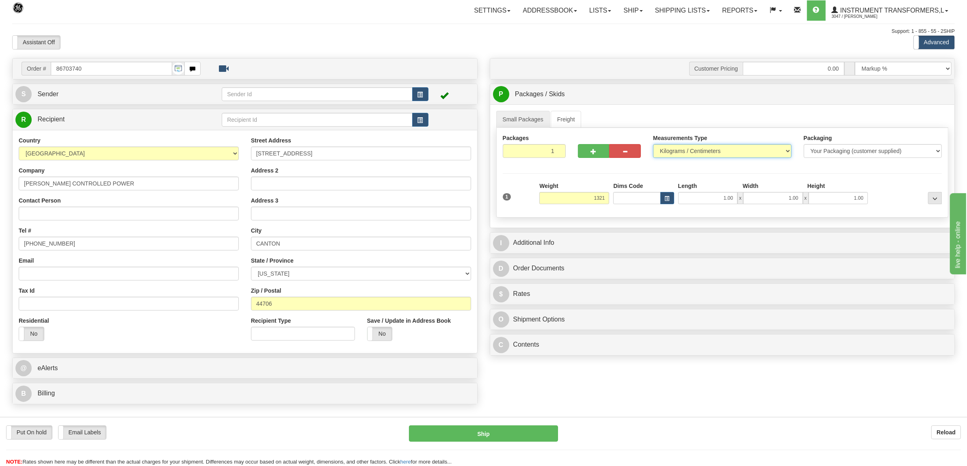
type input "1321.00"
click at [685, 152] on select "Pounds / Inches Kilograms / Centimeters" at bounding box center [722, 151] width 139 height 14
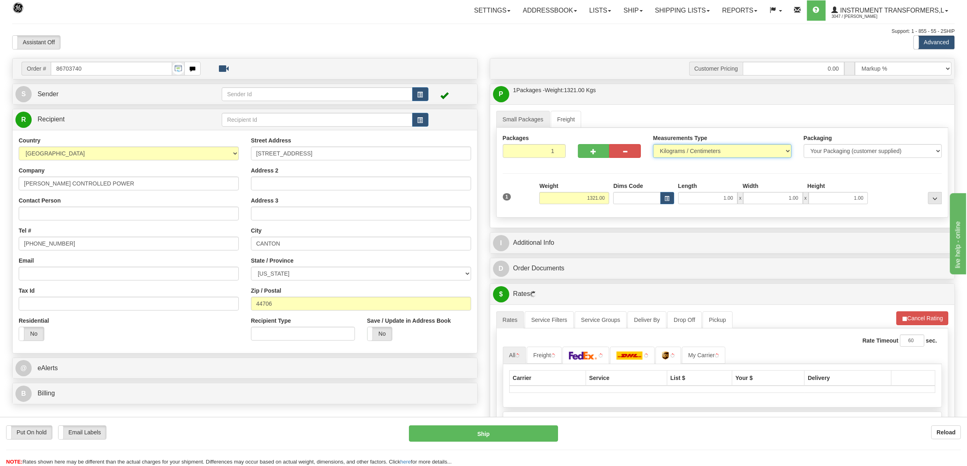
select select "0"
click at [653, 145] on select "Pounds / Inches Kilograms / Centimeters" at bounding box center [722, 151] width 139 height 14
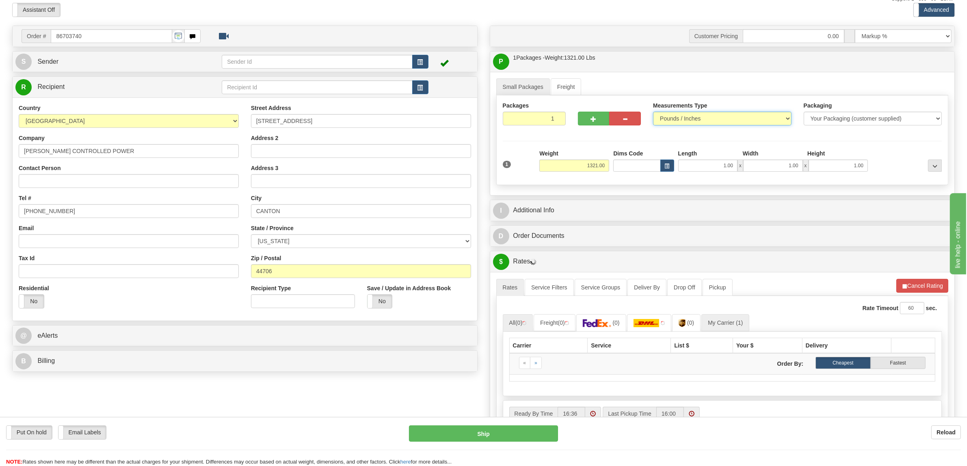
scroll to position [51, 0]
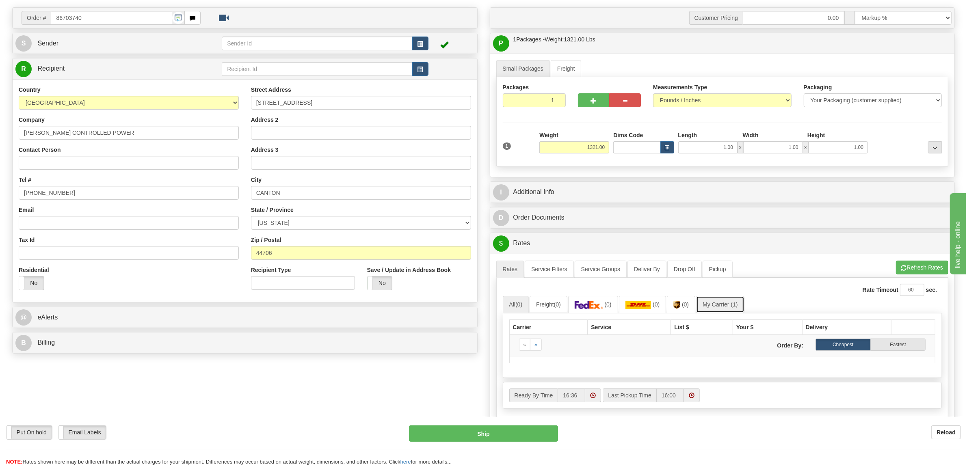
click at [744, 305] on link "My Carrier (1)" at bounding box center [720, 304] width 48 height 17
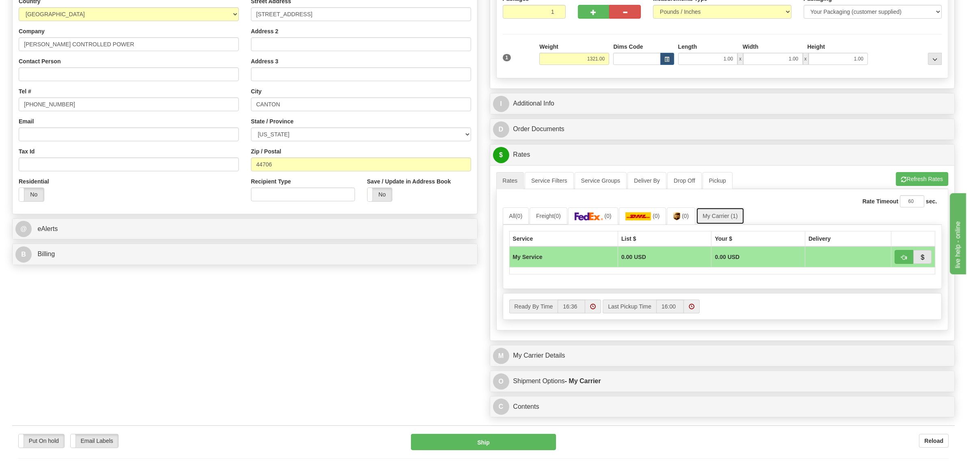
scroll to position [152, 0]
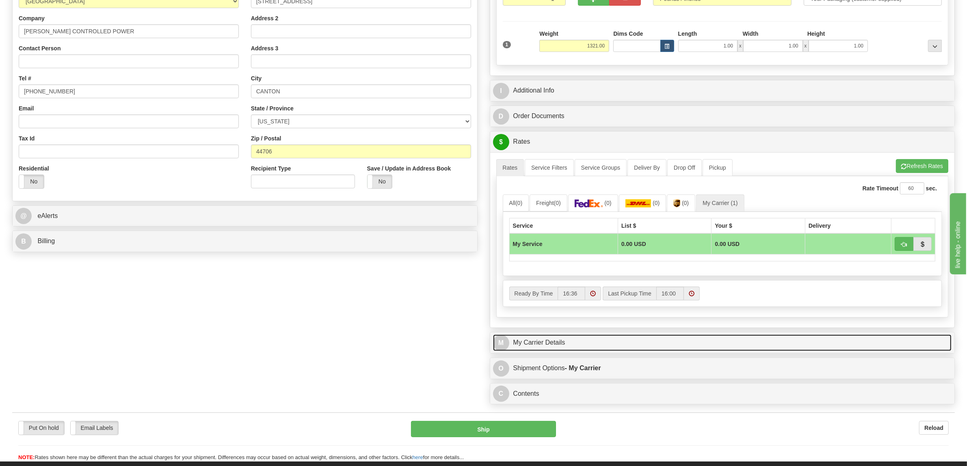
click at [531, 347] on link "M My Carrier Details" at bounding box center [722, 343] width 459 height 17
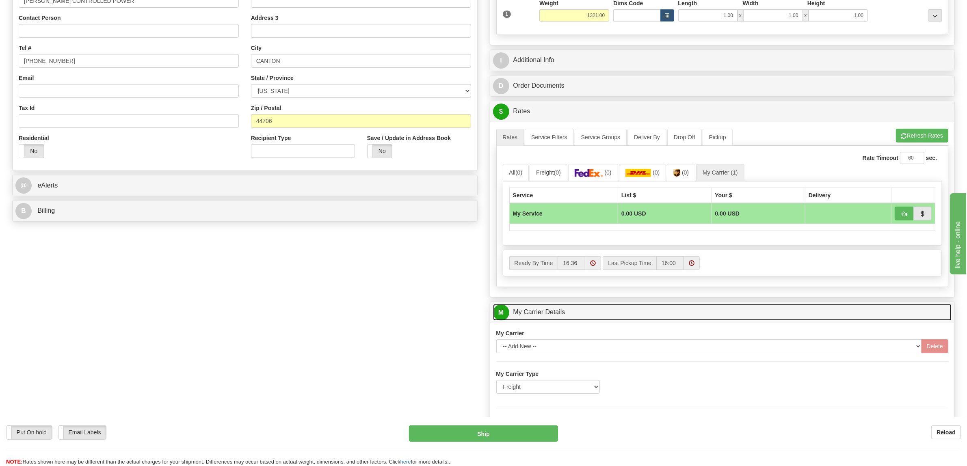
scroll to position [305, 0]
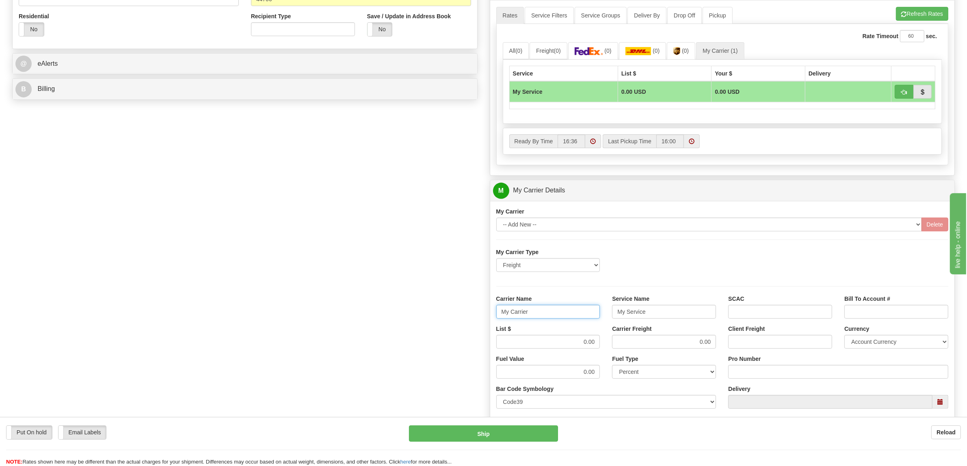
drag, startPoint x: 533, startPoint y: 321, endPoint x: 477, endPoint y: 323, distance: 55.7
click at [477, 323] on div "Order # 86703740 S Sender" at bounding box center [483, 145] width 955 height 784
type input "XPO"
drag, startPoint x: 657, startPoint y: 317, endPoint x: 571, endPoint y: 317, distance: 85.7
click at [574, 317] on div "Carrier Name XPO Service Name My Service SCAC Bill To Account #" at bounding box center [722, 310] width 465 height 30
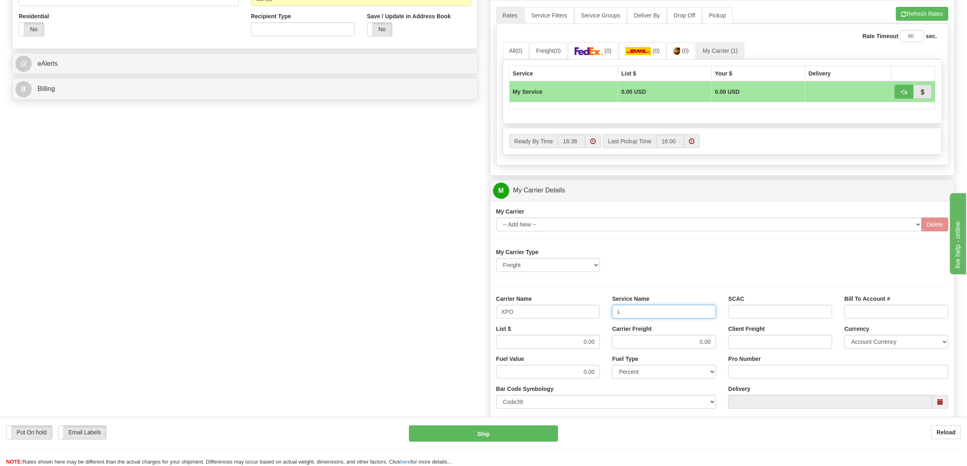
type input "L"
drag, startPoint x: 592, startPoint y: 342, endPoint x: 570, endPoint y: 345, distance: 22.6
click at [570, 345] on input "0.00" at bounding box center [548, 342] width 104 height 14
type input "900"
drag, startPoint x: 632, startPoint y: 342, endPoint x: 712, endPoint y: 347, distance: 79.4
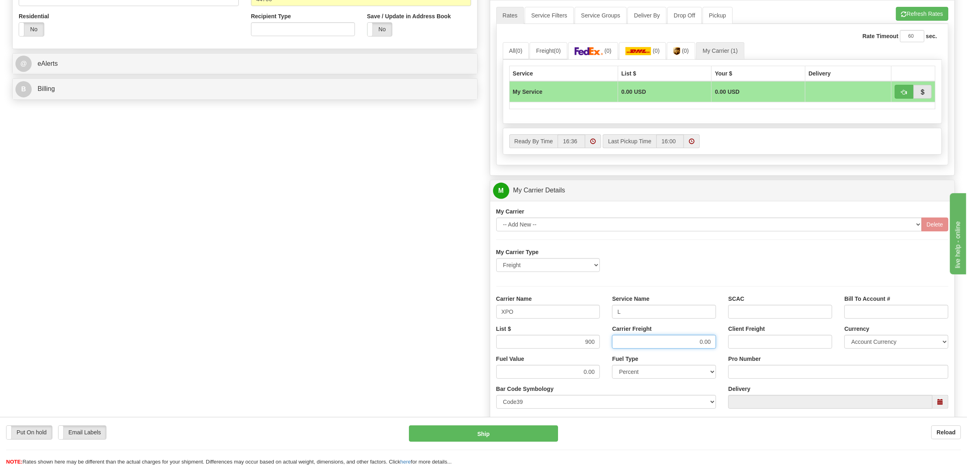
click at [712, 347] on input "0.00" at bounding box center [664, 342] width 104 height 14
type input "900"
click at [754, 376] on input "Pro Number" at bounding box center [838, 372] width 220 height 14
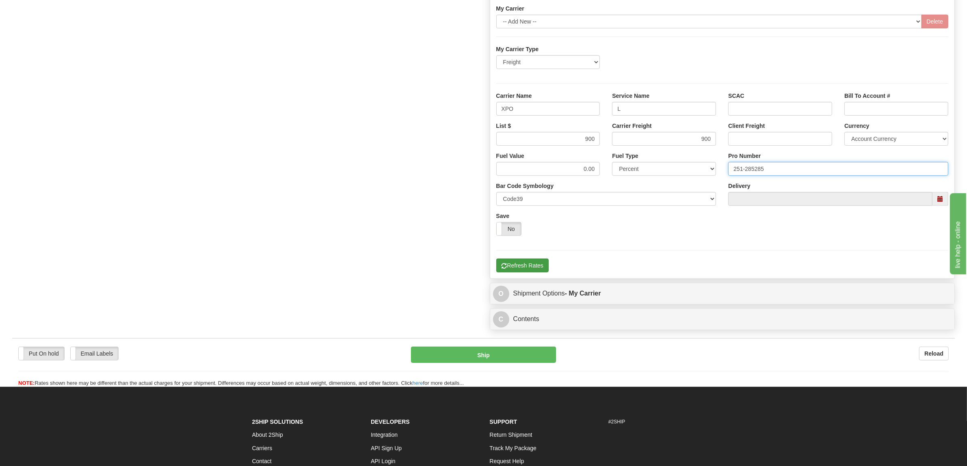
type input "251-285285"
click at [545, 273] on button "Refresh Rates" at bounding box center [522, 266] width 52 height 14
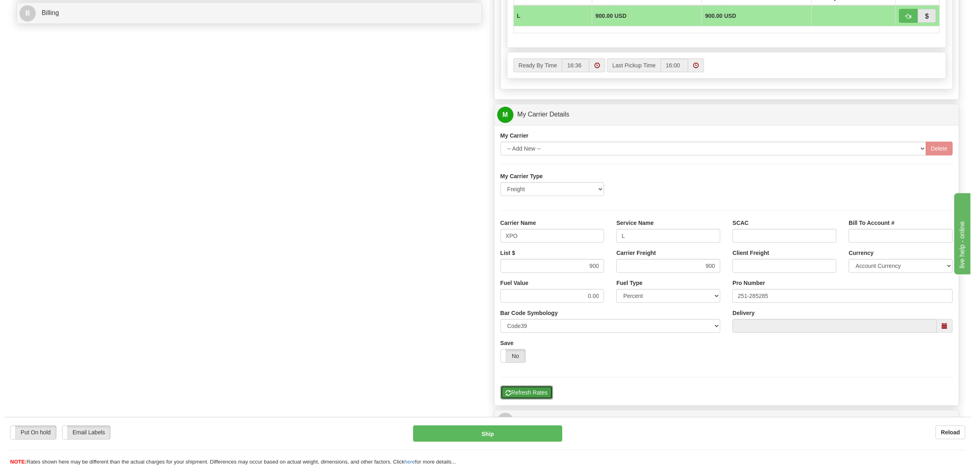
scroll to position [203, 0]
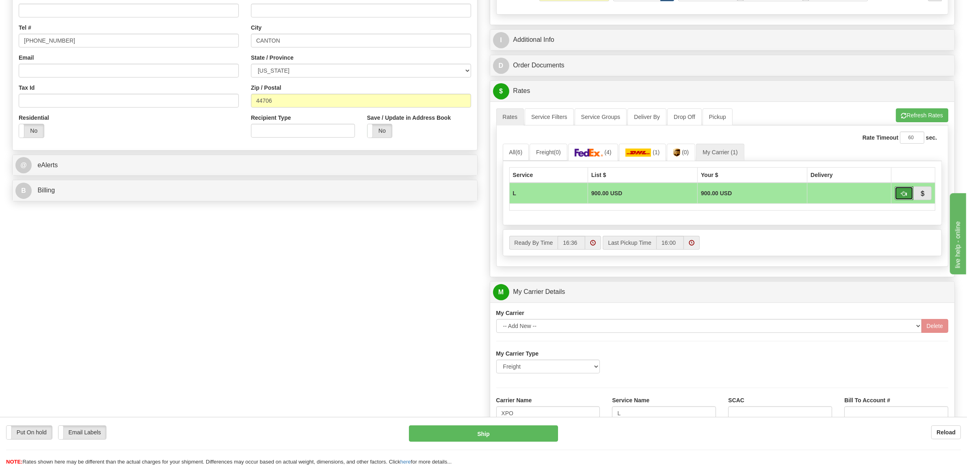
click at [900, 197] on button "button" at bounding box center [904, 193] width 19 height 14
type input "00"
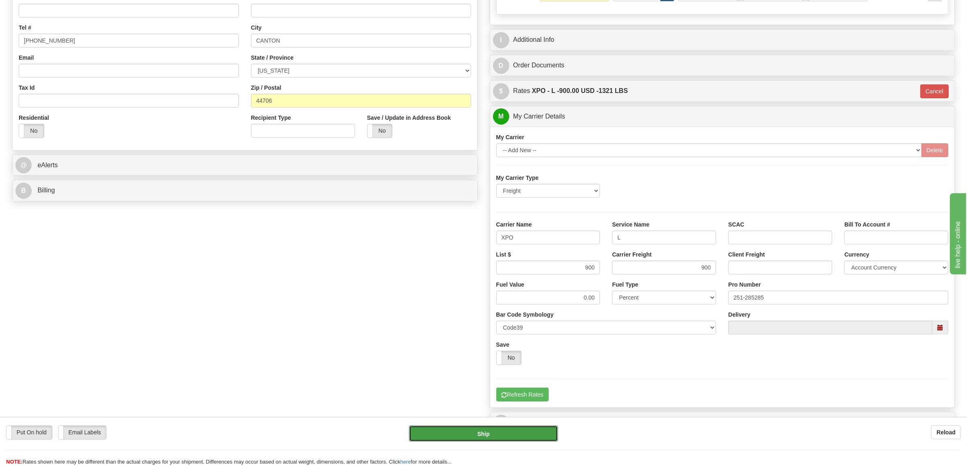
click at [518, 437] on button "Ship" at bounding box center [483, 434] width 149 height 16
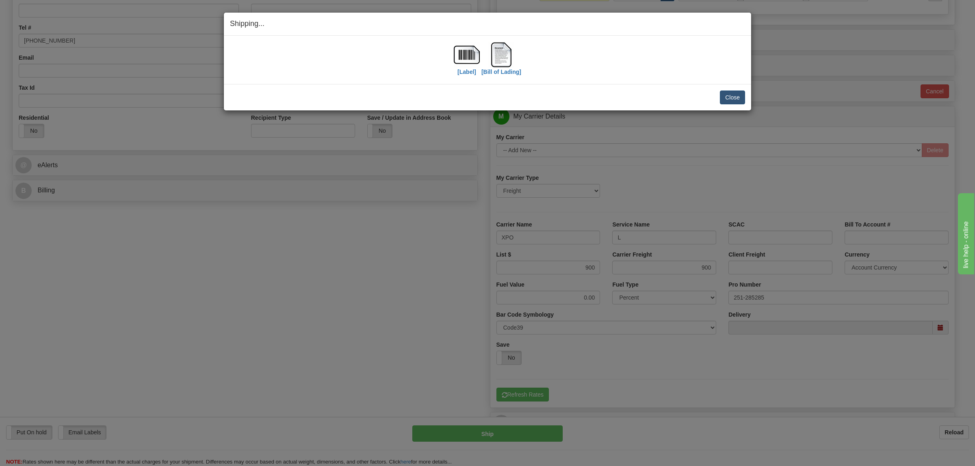
click at [733, 104] on div "Close Cancel Cancel Shipment and Quit Pickup Quit Pickup ONLY" at bounding box center [487, 97] width 527 height 26
click at [734, 100] on button "Close" at bounding box center [732, 98] width 25 height 14
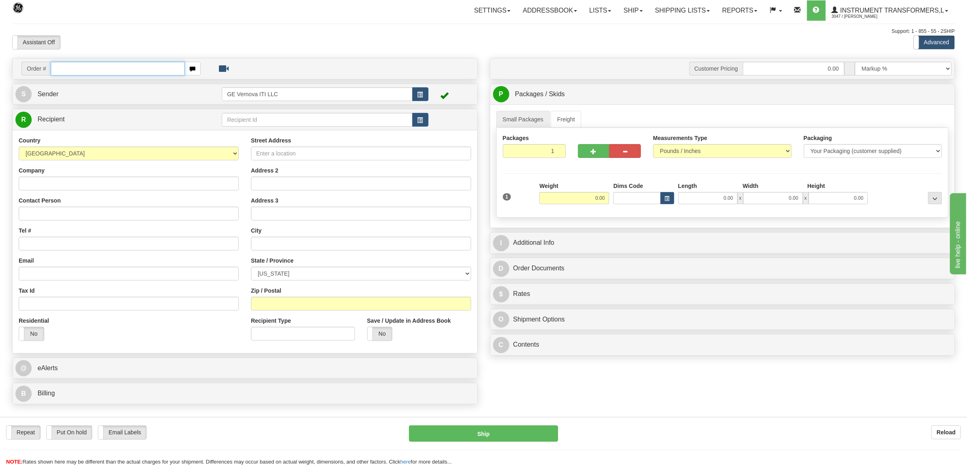
click at [68, 70] on input "text" at bounding box center [118, 69] width 134 height 14
type input "86702893"
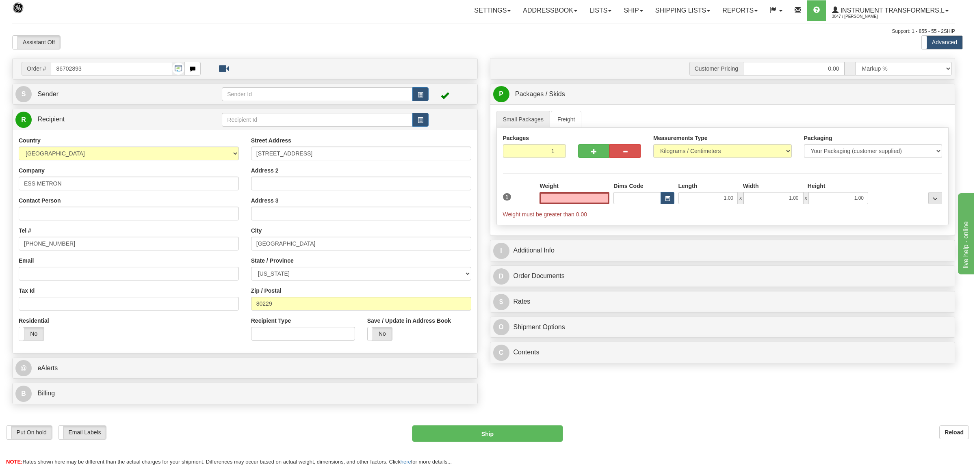
click button "Delete" at bounding box center [0, 0] width 0 height 0
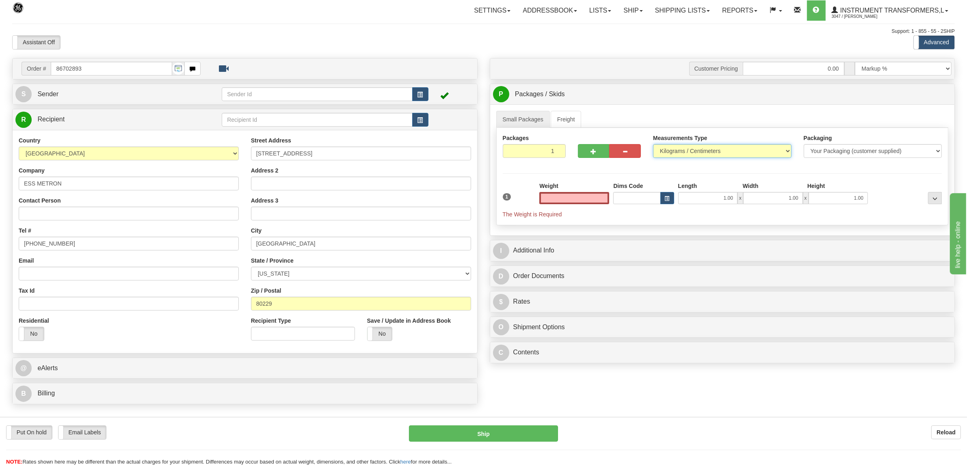
type input "0.00"
click at [689, 154] on select "Pounds / Inches Kilograms / Centimeters" at bounding box center [722, 151] width 139 height 14
select select "0"
click at [653, 145] on select "Pounds / Inches Kilograms / Centimeters" at bounding box center [722, 151] width 139 height 14
drag, startPoint x: 578, startPoint y: 203, endPoint x: 636, endPoint y: 205, distance: 58.1
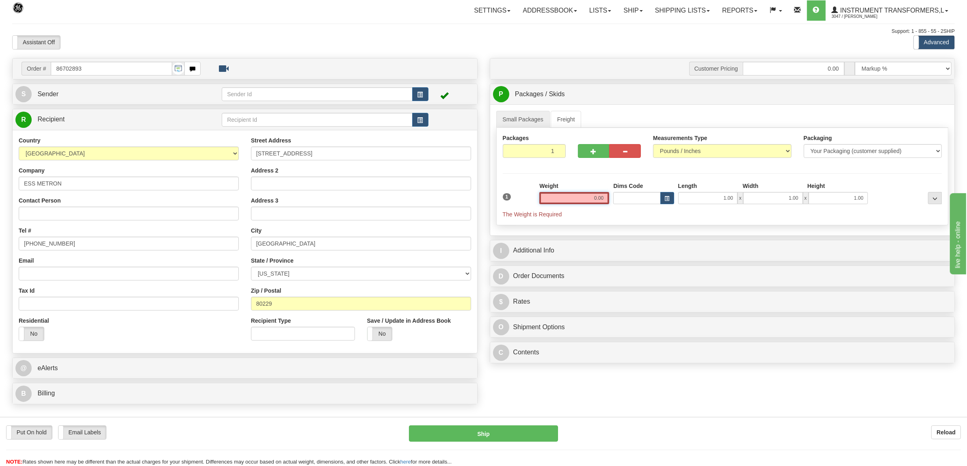
click at [636, 205] on div "1 Weight 0.00 Dims Code 1.00" at bounding box center [723, 200] width 444 height 37
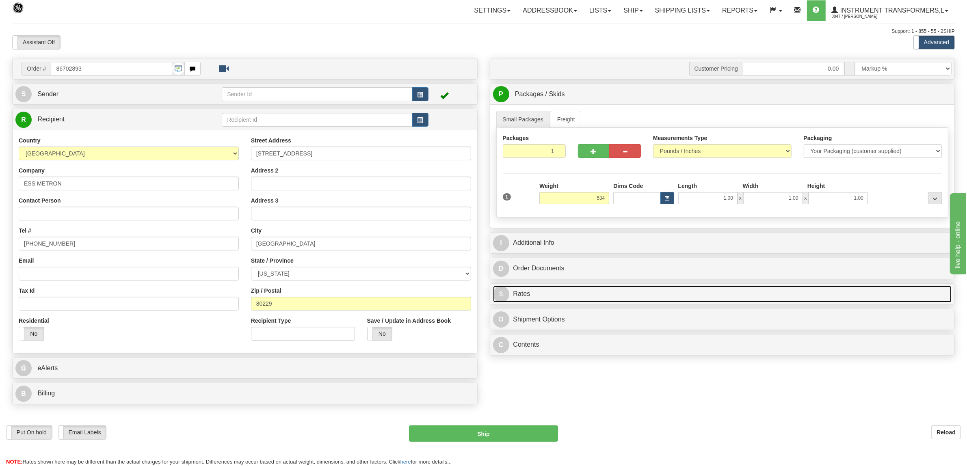
type input "534.00"
click at [539, 290] on link "$ Rates" at bounding box center [722, 294] width 459 height 17
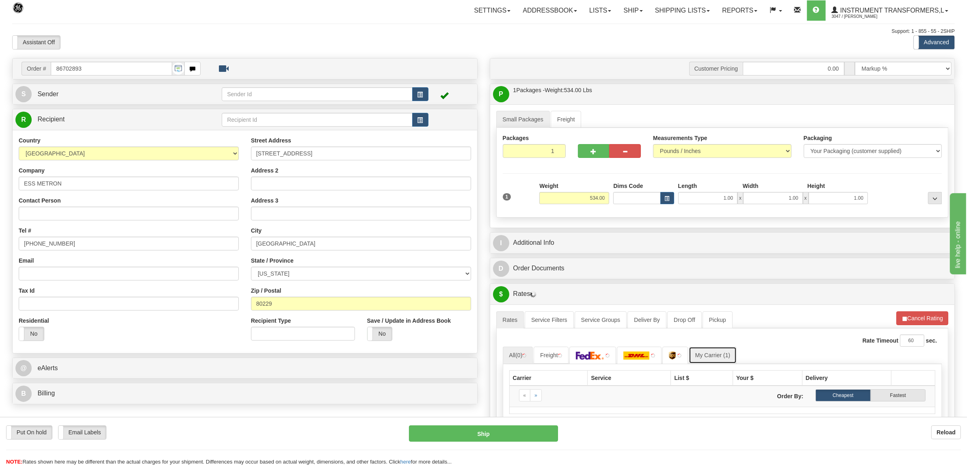
click at [719, 352] on link "My Carrier (1)" at bounding box center [713, 355] width 48 height 17
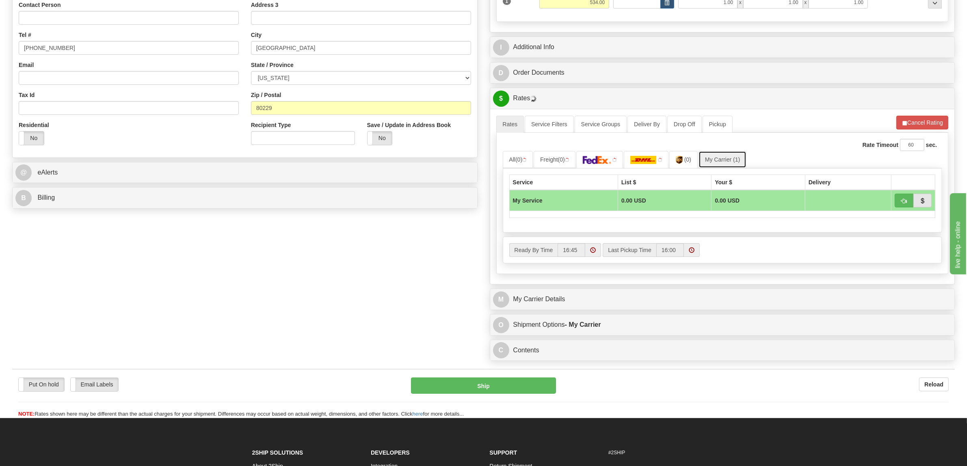
scroll to position [203, 0]
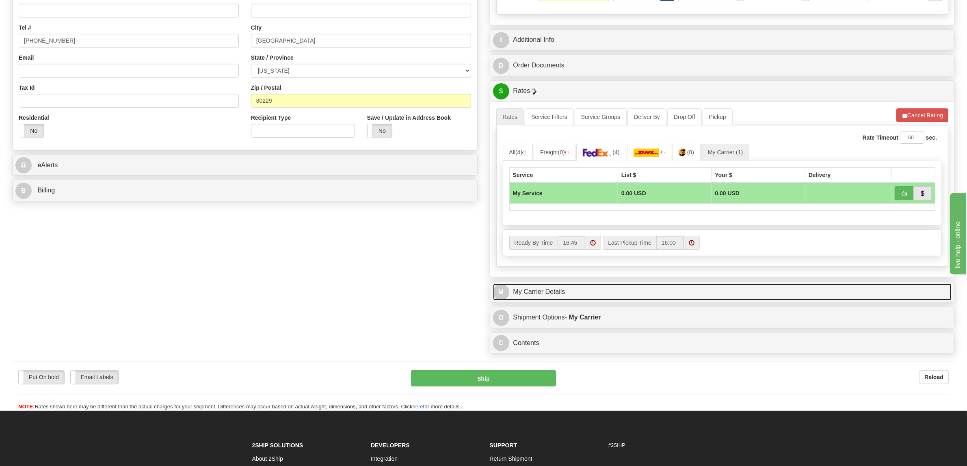
click at [561, 295] on link "M My Carrier Details" at bounding box center [722, 292] width 459 height 17
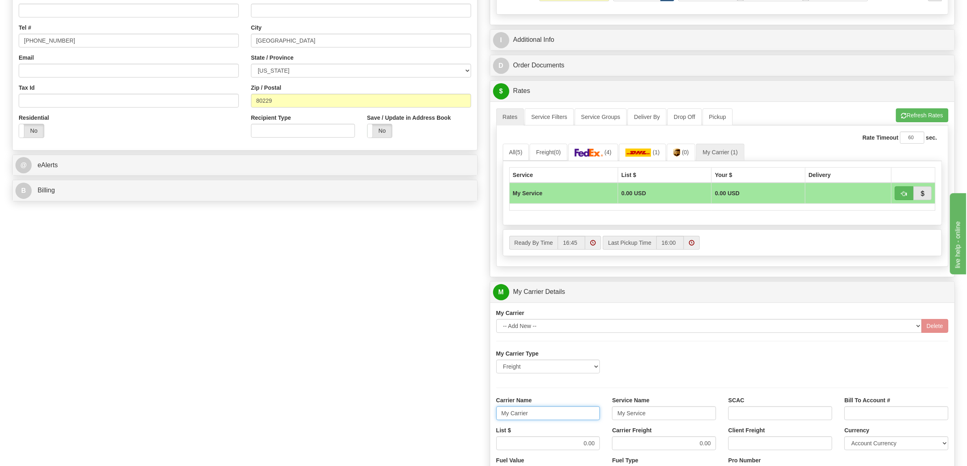
drag, startPoint x: 535, startPoint y: 416, endPoint x: 455, endPoint y: 416, distance: 80.0
click at [456, 416] on div "Order # 86702893 S Sender" at bounding box center [483, 247] width 955 height 784
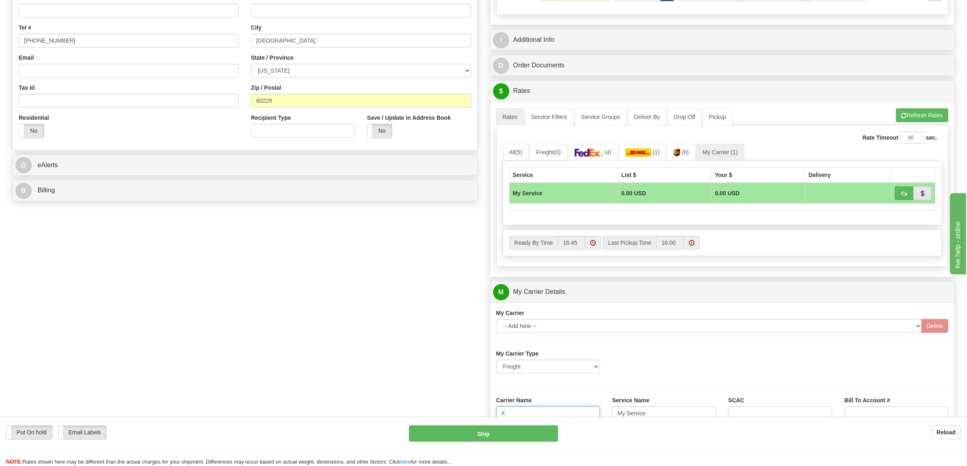
type input "XPO"
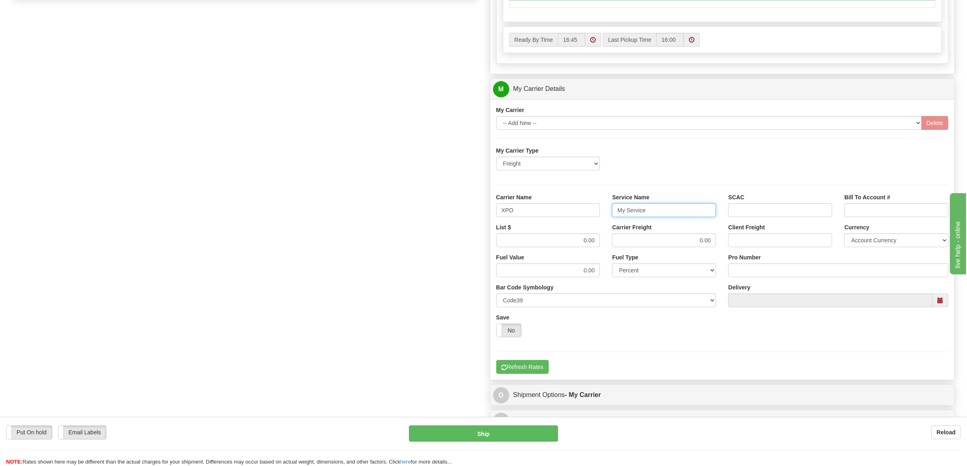
drag, startPoint x: 660, startPoint y: 214, endPoint x: 562, endPoint y: 217, distance: 98.4
click at [563, 217] on div "Carrier Name XPO Service Name My Service SCAC Bill To Account #" at bounding box center [722, 208] width 465 height 30
type input "LTL"
drag, startPoint x: 566, startPoint y: 243, endPoint x: 637, endPoint y: 243, distance: 71.1
click at [637, 243] on div "List $ 0.00 Carrier Freight 0.00 Client Freight Currency Account Currency ARN A…" at bounding box center [722, 238] width 465 height 30
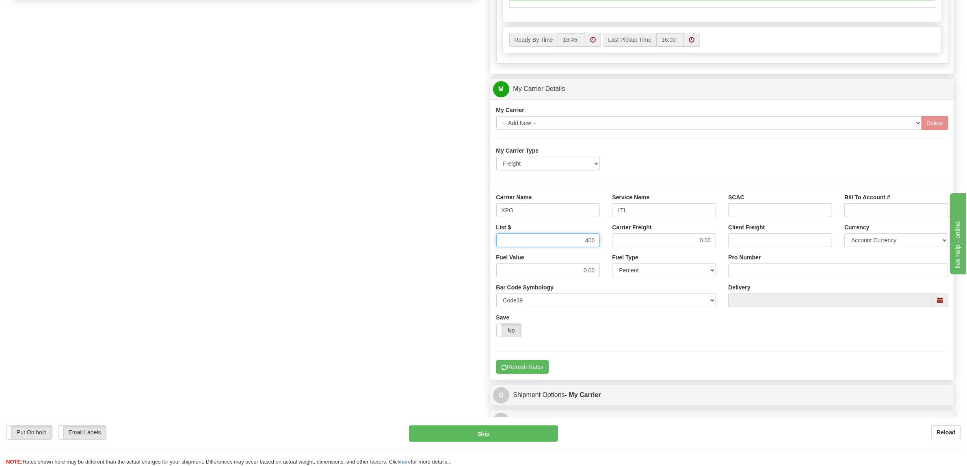
type input "400"
click at [778, 270] on input "Pro Number" at bounding box center [838, 271] width 220 height 14
type input "251-285300"
click at [543, 379] on div "My Carrier -- Add New -- [GEOGRAPHIC_DATA] My Carrier Type Freight Same-Day Sma…" at bounding box center [722, 240] width 465 height 281
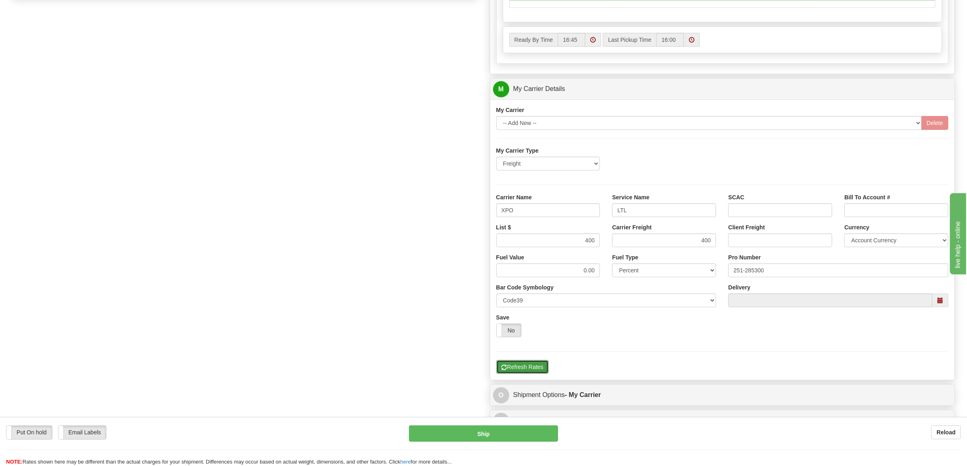
click at [532, 369] on button "Refresh Rates" at bounding box center [522, 367] width 52 height 14
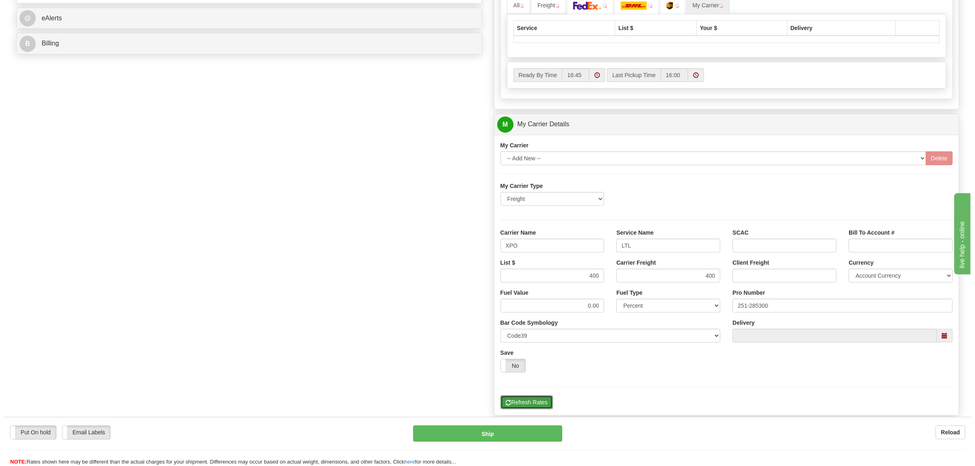
scroll to position [152, 0]
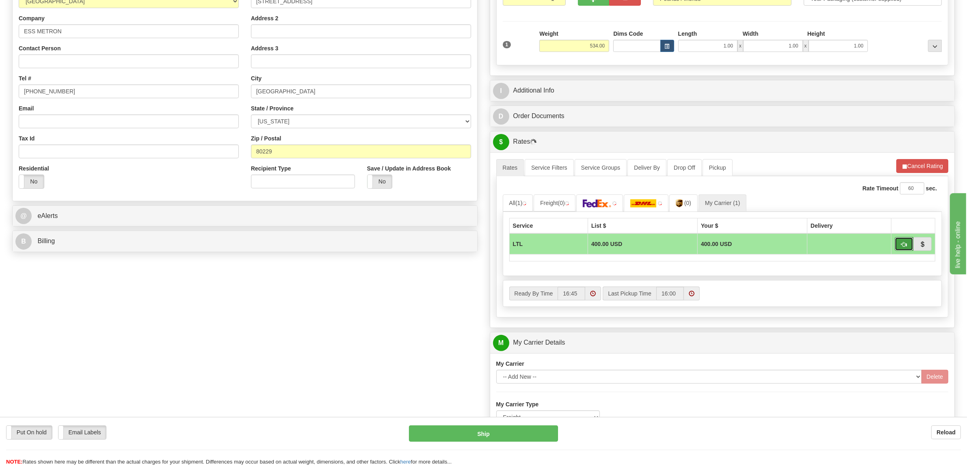
click at [905, 247] on span "button" at bounding box center [904, 244] width 6 height 5
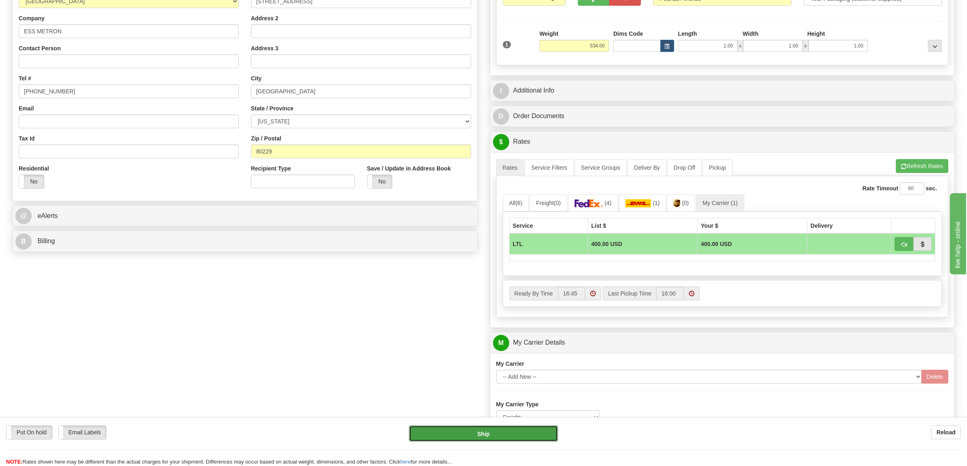
click at [514, 430] on button "Ship" at bounding box center [483, 434] width 149 height 16
type input "00"
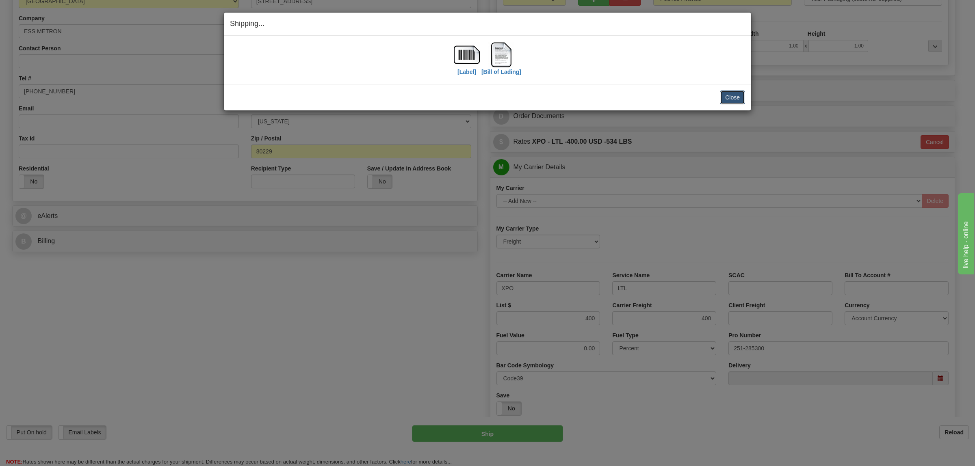
click at [734, 100] on button "Close" at bounding box center [732, 98] width 25 height 14
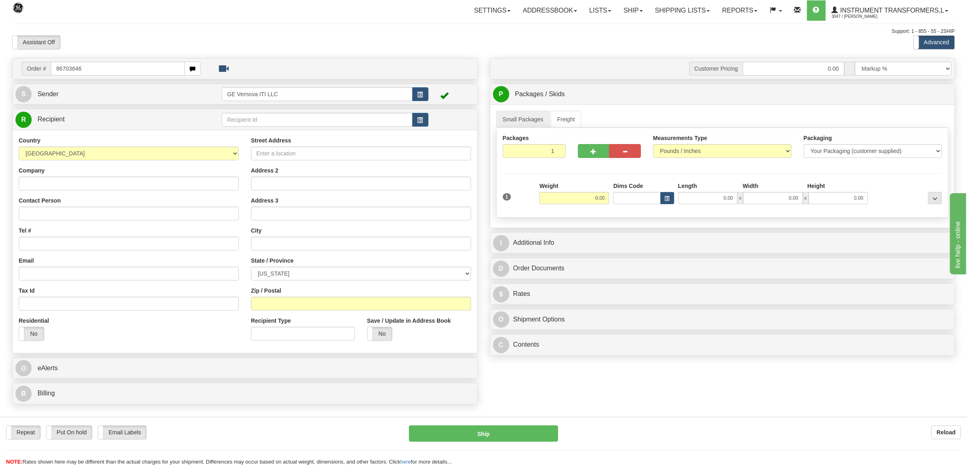
type input "86703646"
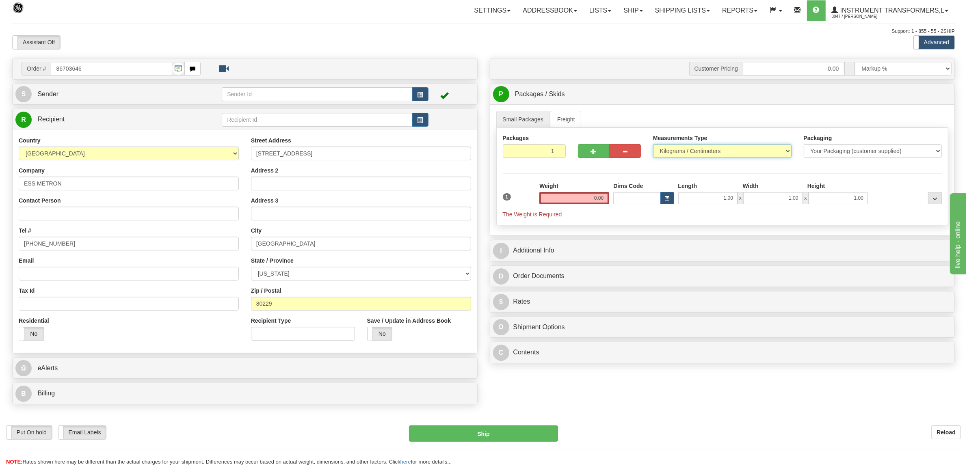
click at [704, 154] on select "Pounds / Inches Kilograms / Centimeters" at bounding box center [722, 151] width 139 height 14
select select "0"
click at [653, 145] on select "Pounds / Inches Kilograms / Centimeters" at bounding box center [722, 151] width 139 height 14
drag, startPoint x: 581, startPoint y: 199, endPoint x: 625, endPoint y: 199, distance: 43.9
click at [625, 199] on div "1 Weight 0.00 Dims Code 1.00" at bounding box center [723, 200] width 444 height 37
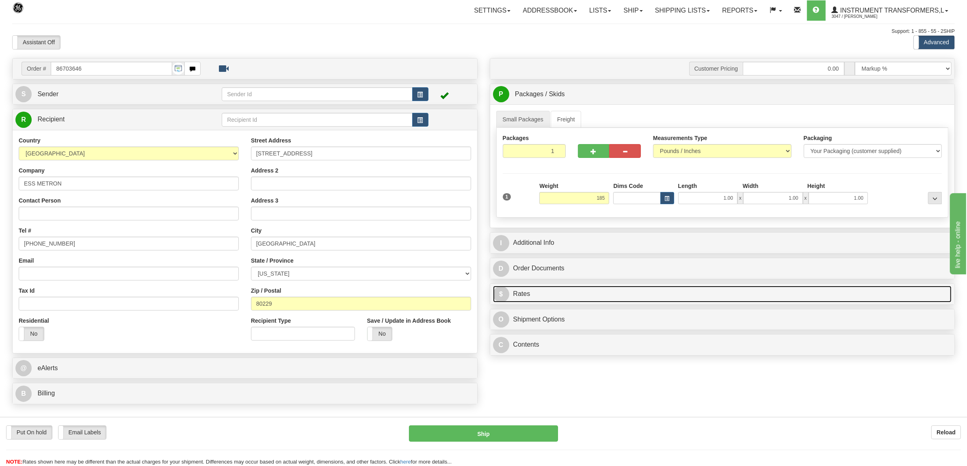
type input "185.00"
click at [536, 293] on link "$ Rates" at bounding box center [722, 294] width 459 height 17
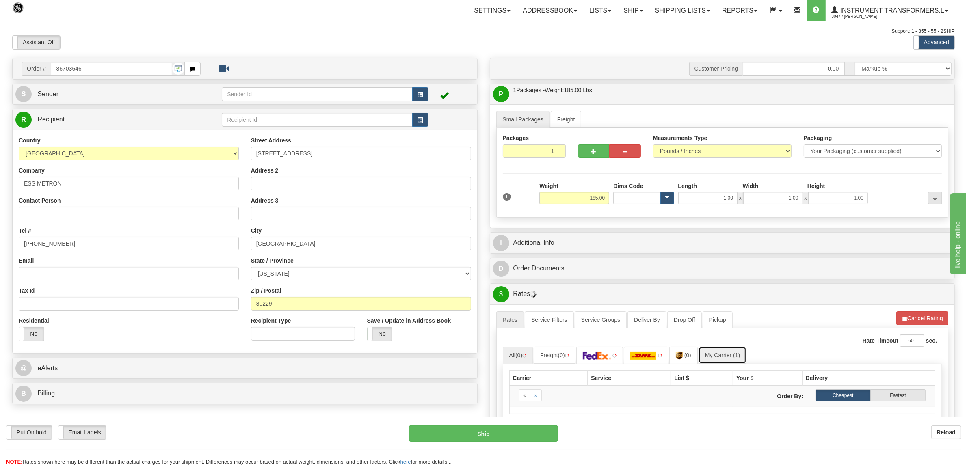
click at [730, 358] on link "My Carrier (1)" at bounding box center [723, 355] width 48 height 17
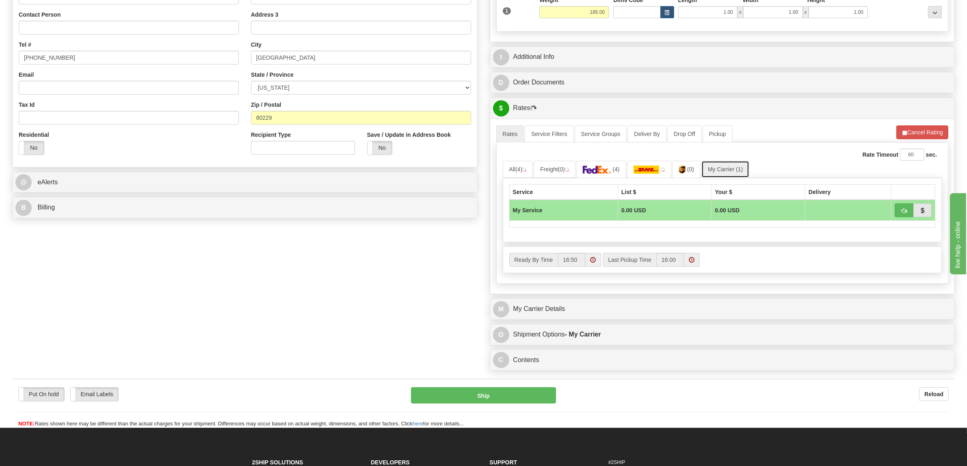
scroll to position [203, 0]
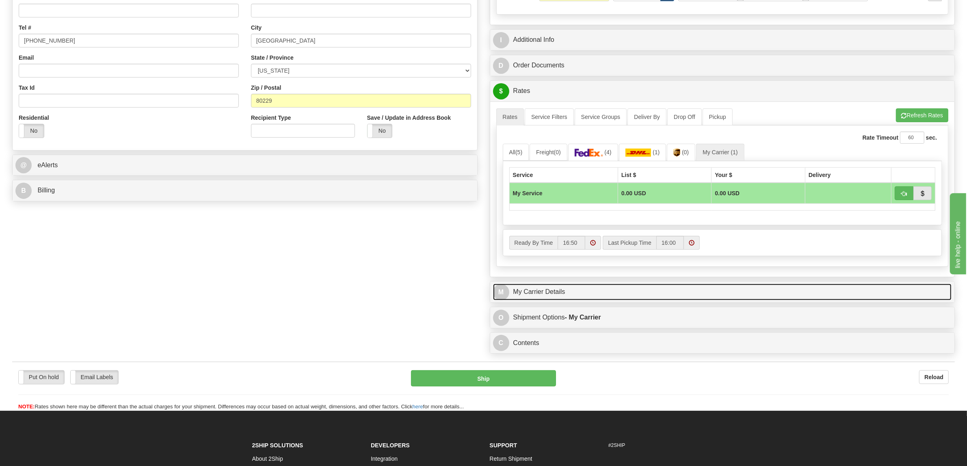
click at [537, 290] on link "M My Carrier Details" at bounding box center [722, 292] width 459 height 17
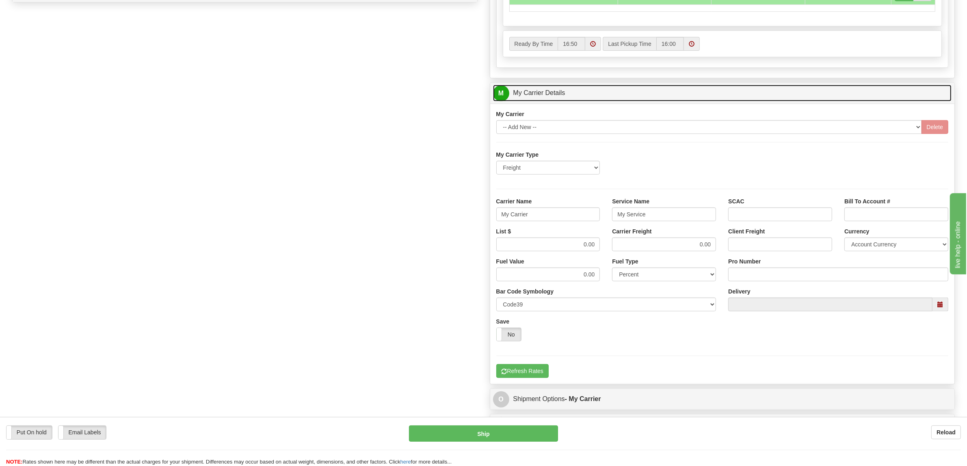
scroll to position [457, 0]
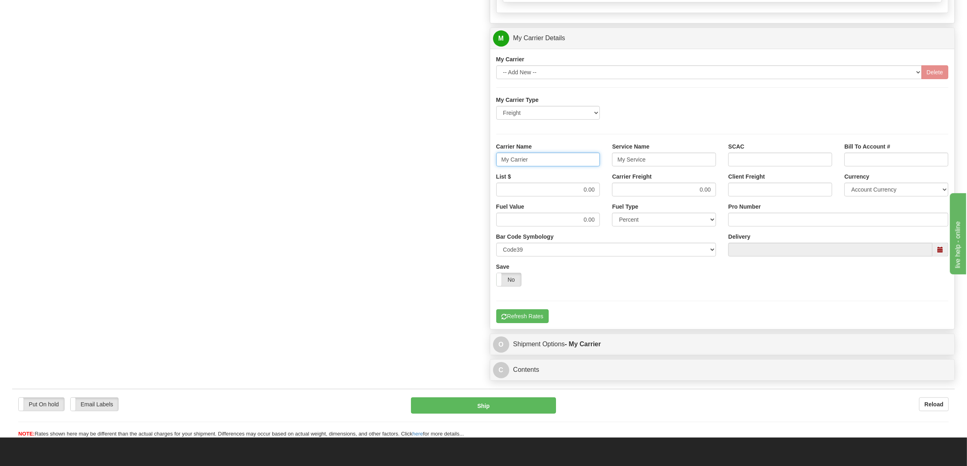
drag, startPoint x: 540, startPoint y: 159, endPoint x: 475, endPoint y: 166, distance: 65.3
type input "XPO"
drag, startPoint x: 667, startPoint y: 160, endPoint x: 555, endPoint y: 163, distance: 111.7
click at [560, 165] on div "Carrier Name XPO Service Name My Service SCAC Bill To Account #" at bounding box center [722, 158] width 465 height 30
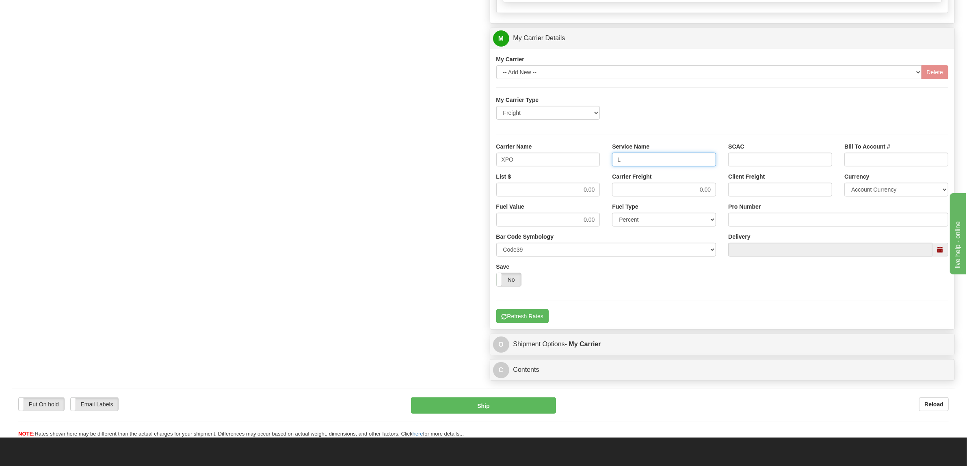
type input "LTL"
drag, startPoint x: 573, startPoint y: 195, endPoint x: 627, endPoint y: 194, distance: 54.0
click at [627, 194] on div "List $ 0.00 Carrier Freight 0.00 Client Freight Currency Account Currency ARN A…" at bounding box center [722, 188] width 465 height 30
type input ".01"
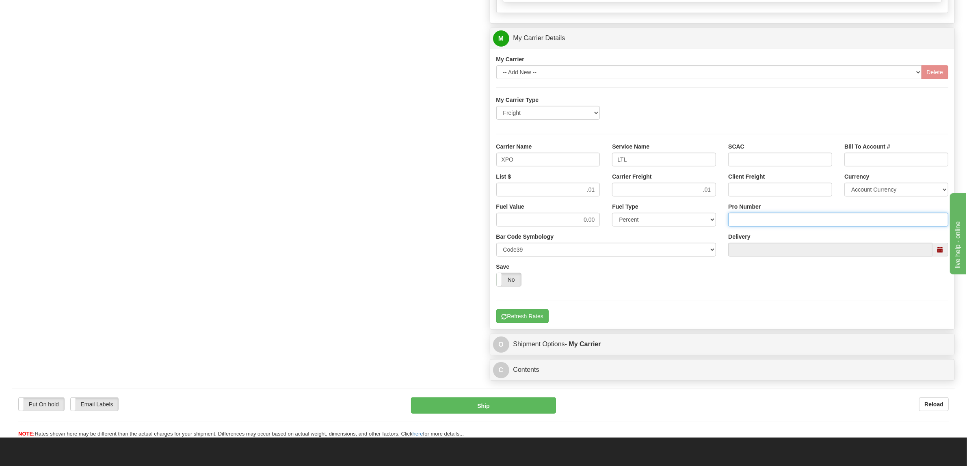
click at [758, 225] on input "Pro Number" at bounding box center [838, 220] width 220 height 14
type input "0"
type input "251-258300"
click at [521, 316] on button "Refresh Rates" at bounding box center [522, 317] width 52 height 14
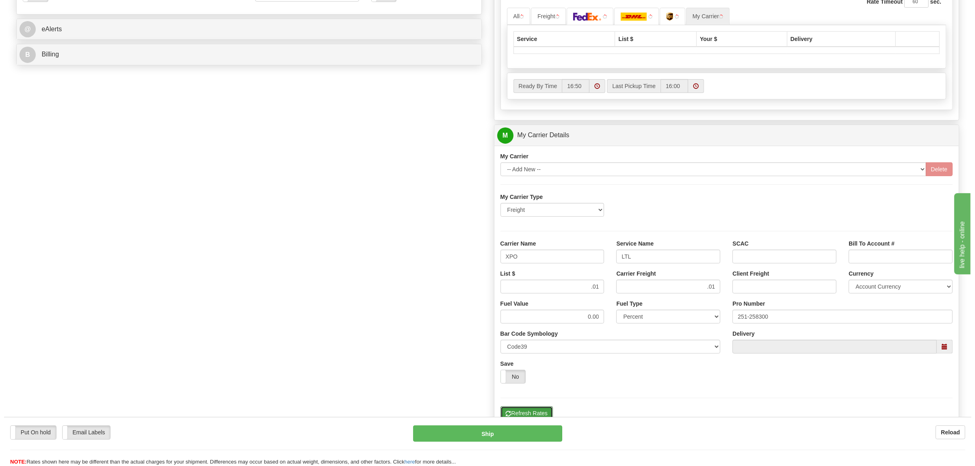
scroll to position [232, 0]
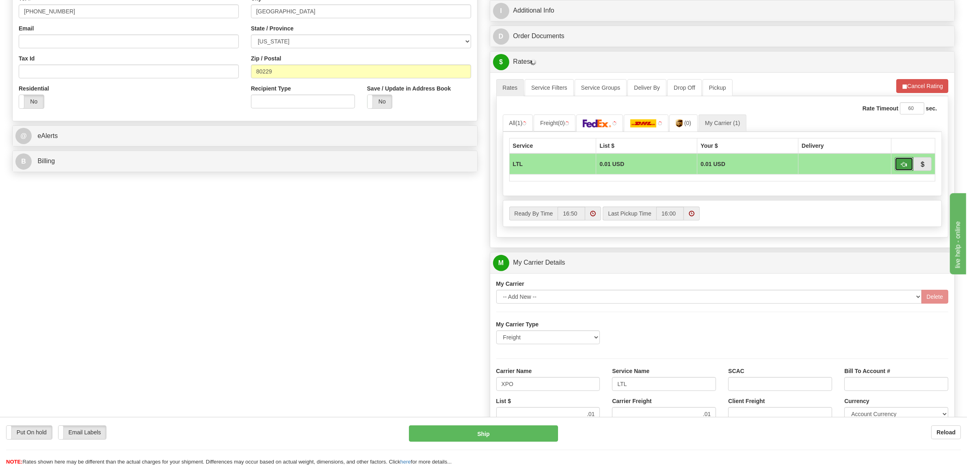
click at [905, 171] on button "button" at bounding box center [904, 164] width 19 height 14
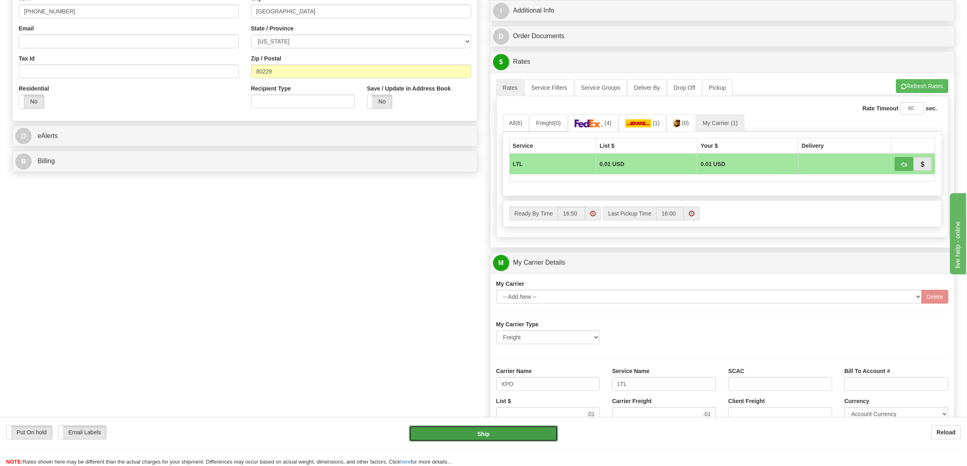
click at [474, 433] on button "Ship" at bounding box center [483, 434] width 149 height 16
type input "00"
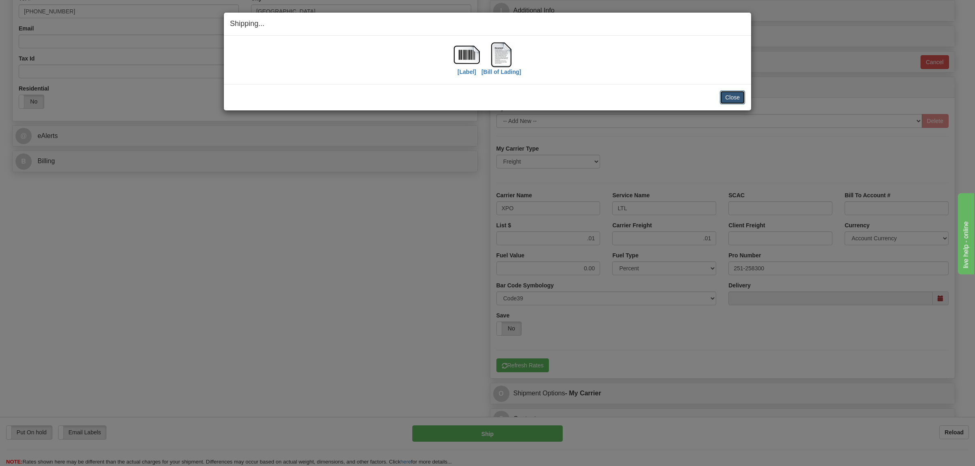
click at [740, 95] on button "Close" at bounding box center [732, 98] width 25 height 14
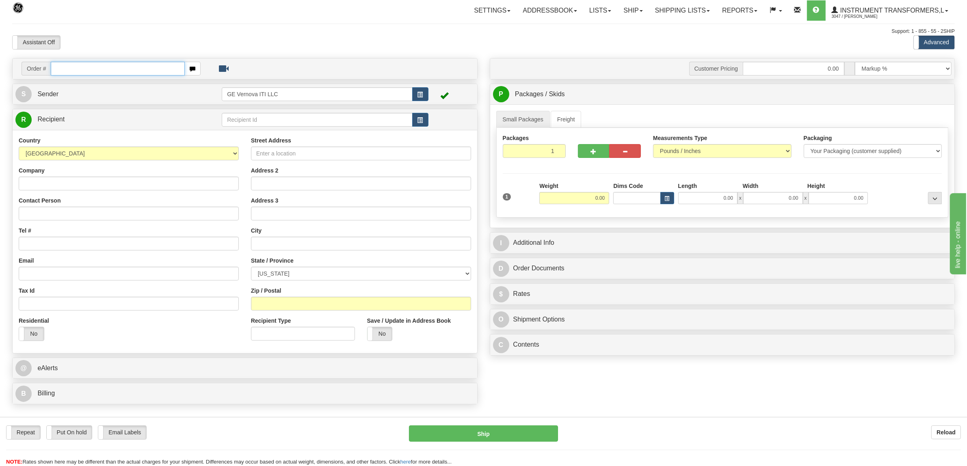
click at [151, 70] on input "text" at bounding box center [118, 69] width 134 height 14
type input "86704299"
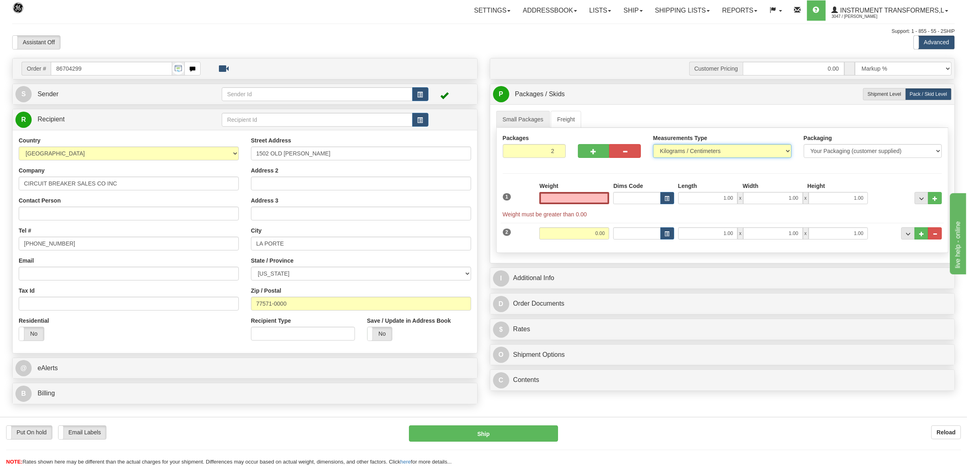
type input "0.00"
click at [737, 154] on select "Pounds / Inches Kilograms / Centimeters" at bounding box center [722, 151] width 139 height 14
select select "0"
click at [653, 145] on select "Pounds / Inches Kilograms / Centimeters" at bounding box center [722, 151] width 139 height 14
drag, startPoint x: 586, startPoint y: 196, endPoint x: 628, endPoint y: 204, distance: 42.9
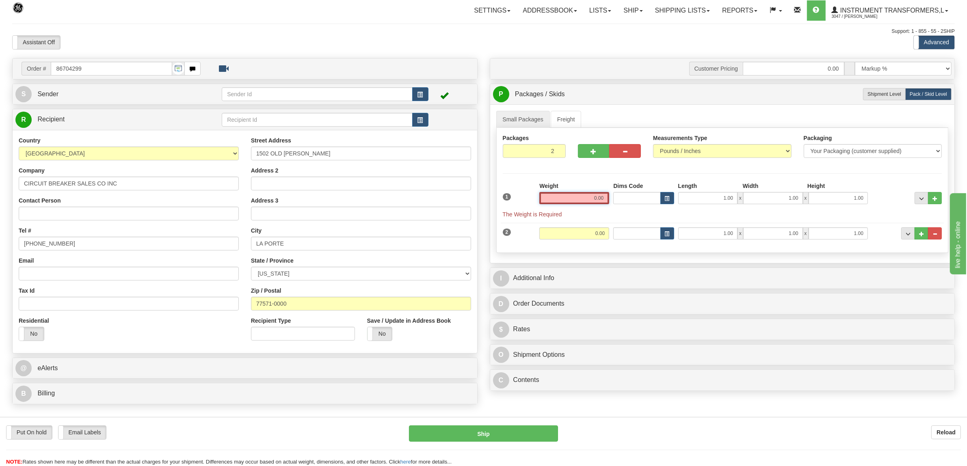
click at [628, 204] on div "1 Weight 0.00 Dims Code 1.00" at bounding box center [723, 200] width 444 height 37
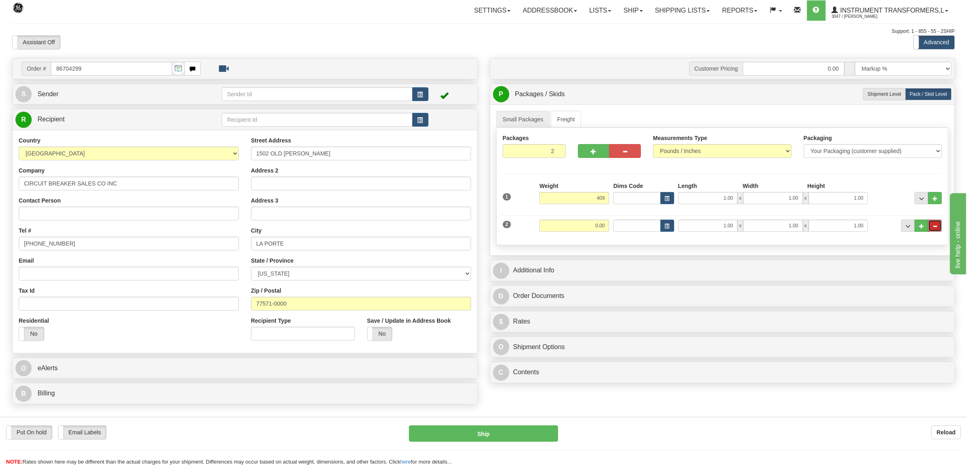
type input "409.00"
click at [935, 226] on span "..." at bounding box center [935, 226] width 5 height 4
type input "1"
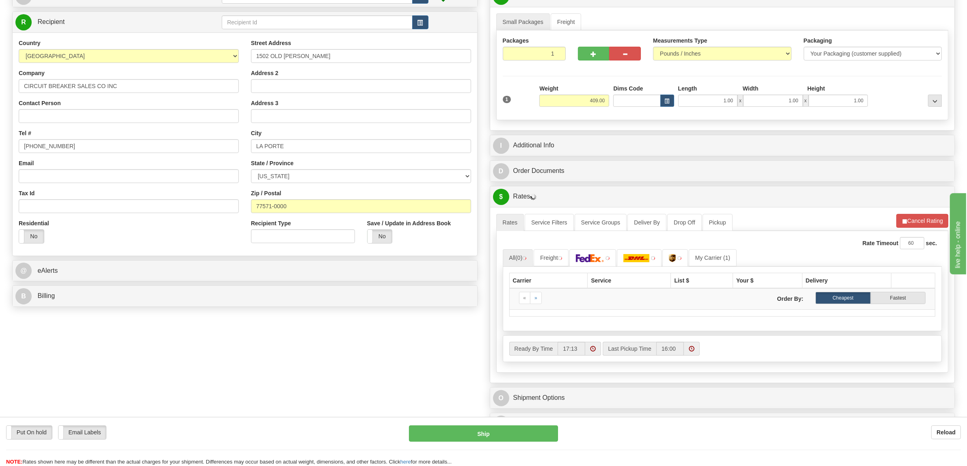
scroll to position [102, 0]
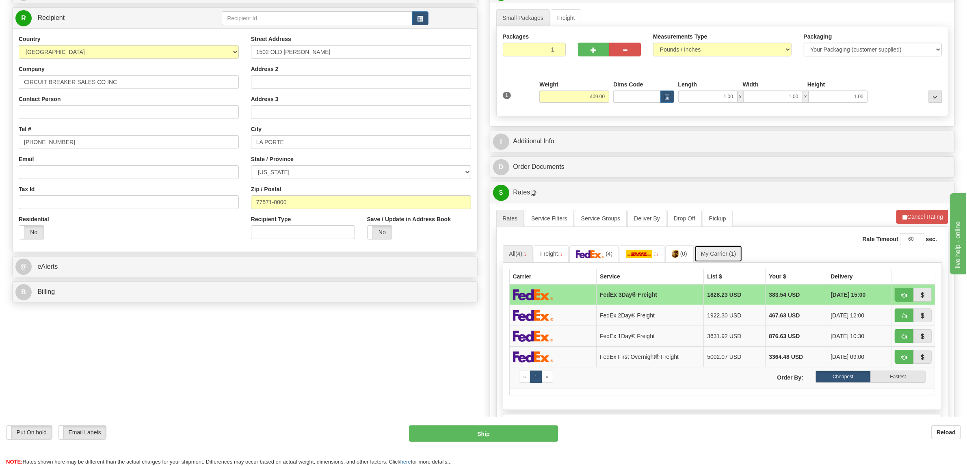
click at [734, 256] on link "My Carrier (1)" at bounding box center [719, 253] width 48 height 17
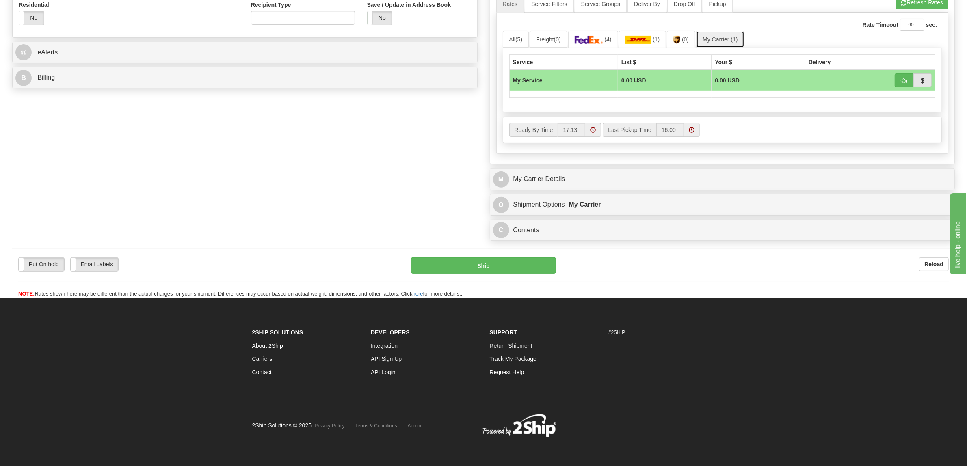
scroll to position [320, 0]
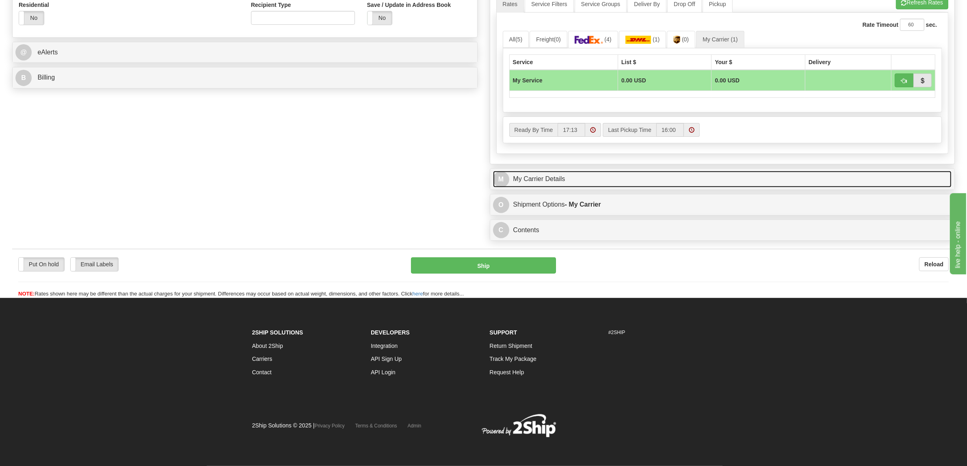
click at [541, 178] on link "M My Carrier Details" at bounding box center [722, 179] width 459 height 17
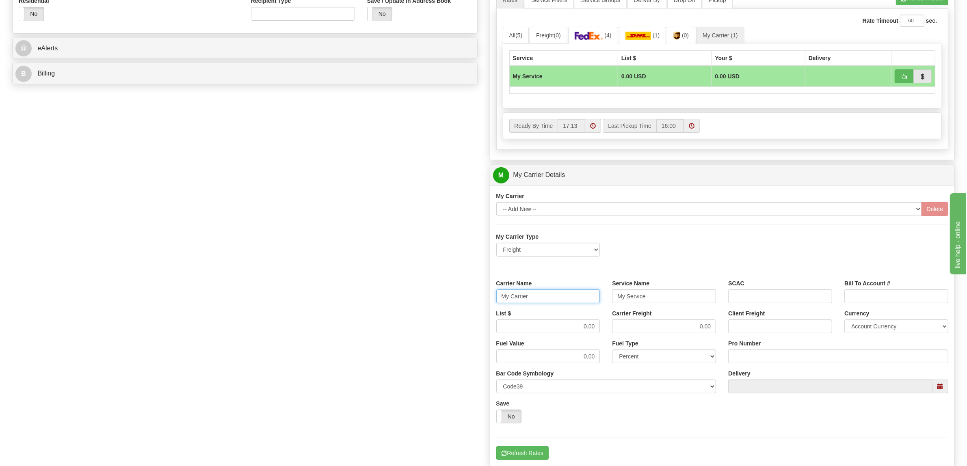
drag, startPoint x: 552, startPoint y: 303, endPoint x: 441, endPoint y: 287, distance: 111.6
click at [441, 287] on div "Order # 86704299 S Sender" at bounding box center [483, 130] width 955 height 784
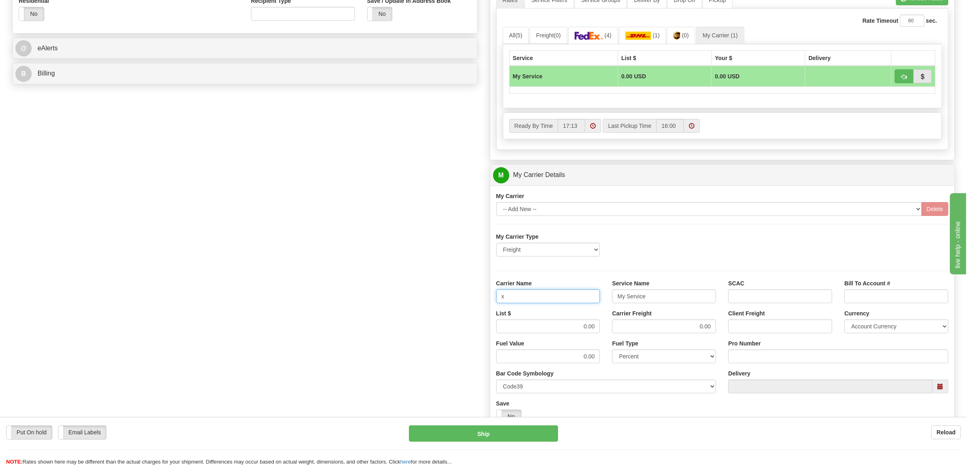
type input "XPO"
drag, startPoint x: 684, startPoint y: 297, endPoint x: 555, endPoint y: 297, distance: 128.8
click at [557, 297] on div "Carrier Name XPO Service Name My Service SCAC Bill To Account #" at bounding box center [722, 294] width 465 height 30
type input "LTL"
drag, startPoint x: 563, startPoint y: 325, endPoint x: 632, endPoint y: 330, distance: 68.9
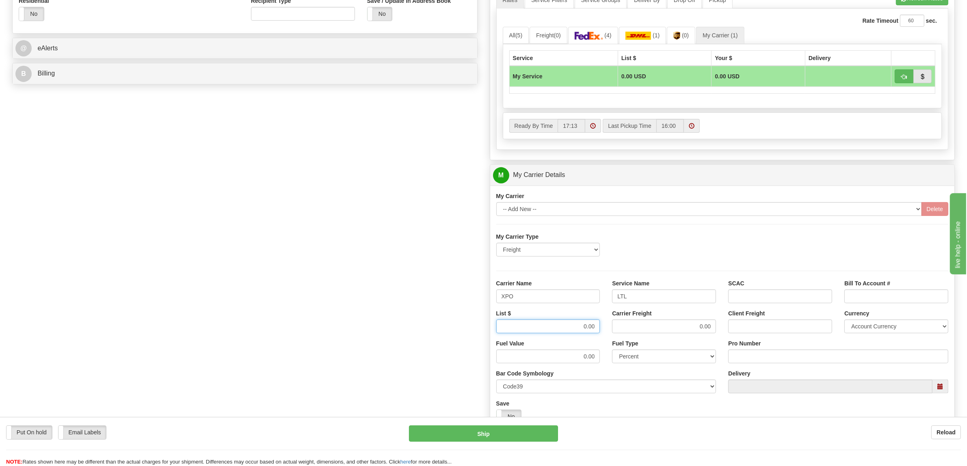
click at [632, 330] on div "List $ 0.00 Carrier Freight 0.00 Client Freight Currency Account Currency ARN A…" at bounding box center [722, 325] width 465 height 30
type input "350"
click at [772, 357] on input "Pro Number" at bounding box center [838, 357] width 220 height 14
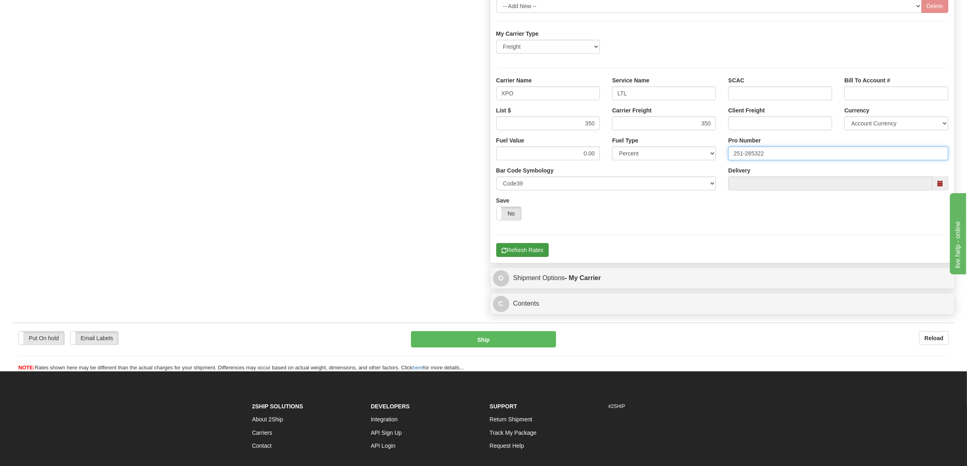
type input "251-285322"
click at [549, 253] on button "Refresh Rates" at bounding box center [522, 250] width 52 height 14
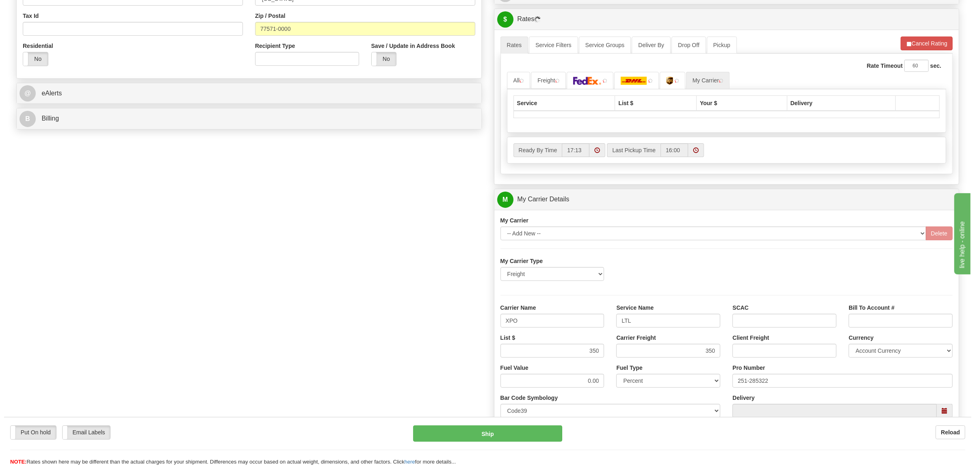
scroll to position [248, 0]
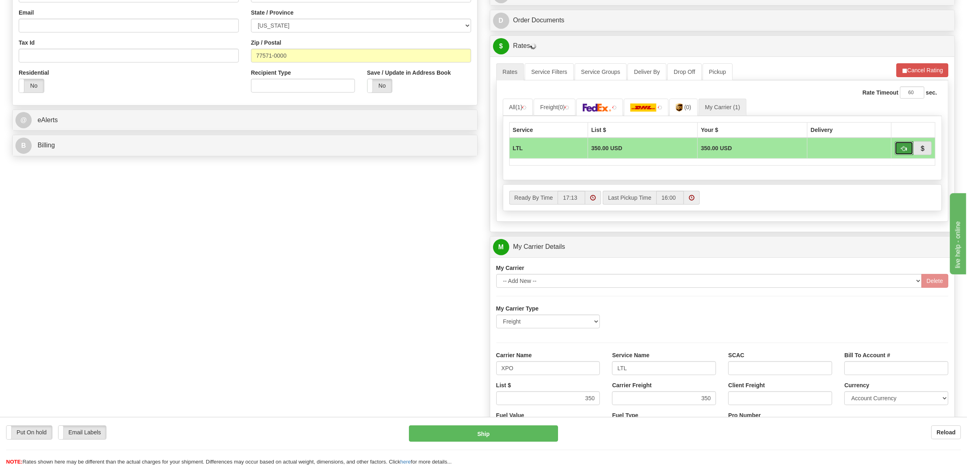
click at [901, 150] on span "button" at bounding box center [904, 148] width 6 height 5
click at [510, 438] on button "Ship" at bounding box center [483, 434] width 149 height 16
type input "00"
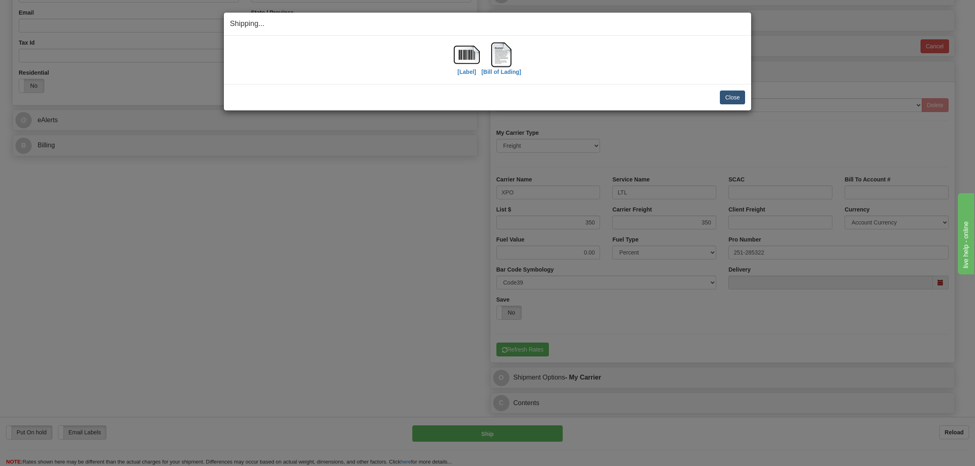
click at [745, 93] on div "Close Cancel Cancel Shipment and Quit Pickup Quit Pickup ONLY" at bounding box center [487, 97] width 527 height 26
click at [736, 95] on button "Close" at bounding box center [732, 98] width 25 height 14
